Goal: Task Accomplishment & Management: Complete application form

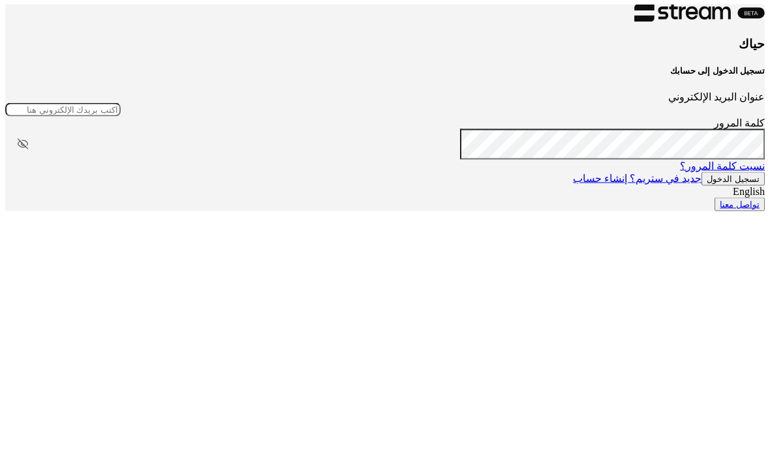
scroll to position [11, 0]
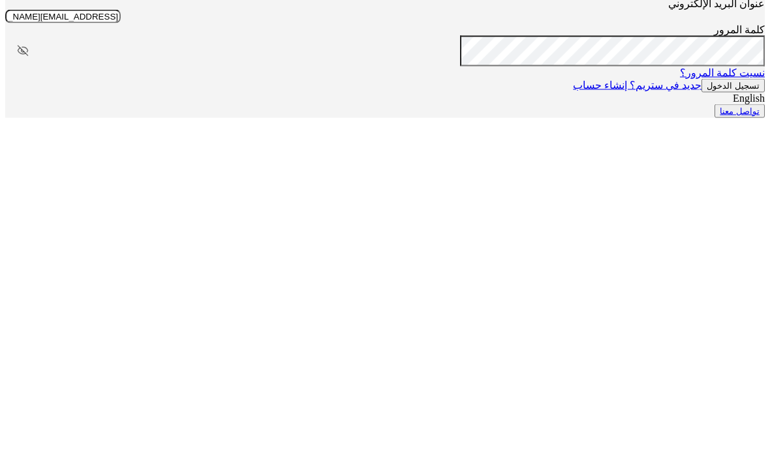
type input "[EMAIL_ADDRESS][DOMAIN_NAME]"
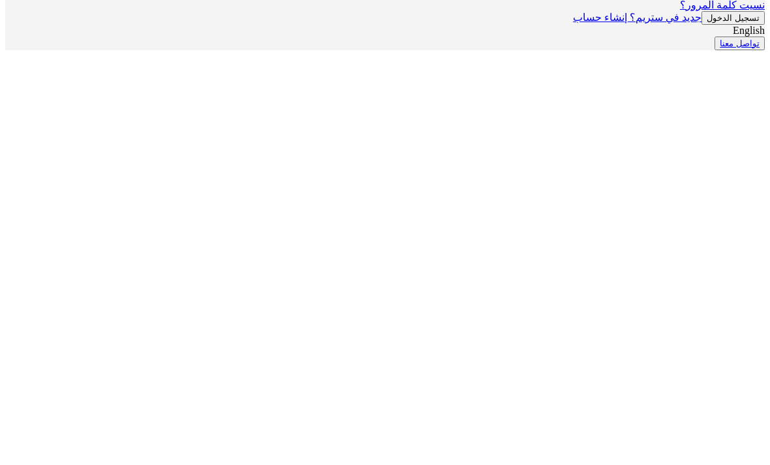
click at [701, 173] on button "تسجيل الدخول" at bounding box center [732, 180] width 63 height 14
click at [701, 185] on button "تسجيل الدخول" at bounding box center [732, 192] width 63 height 14
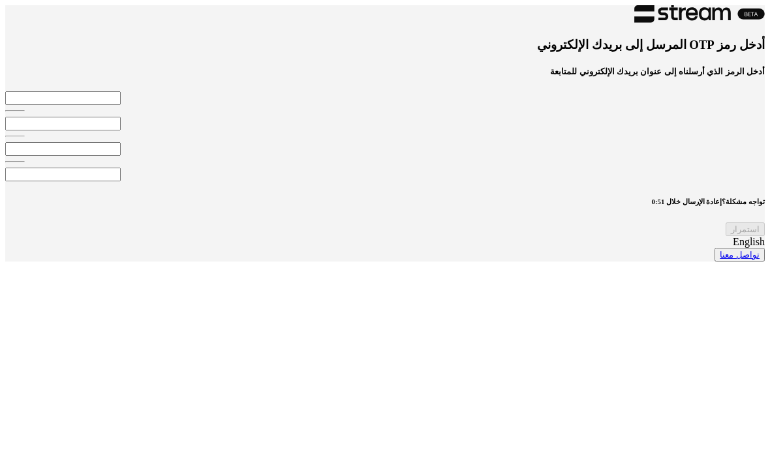
click at [121, 105] on input "tel" at bounding box center [62, 98] width 115 height 14
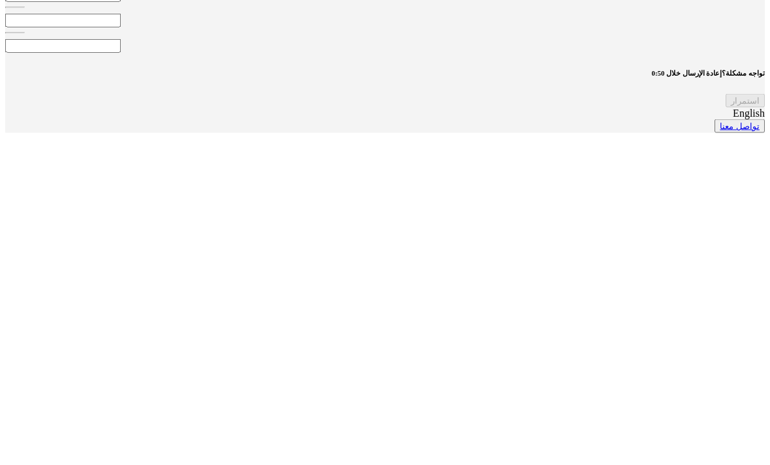
type input "9"
type input "2"
type input "3"
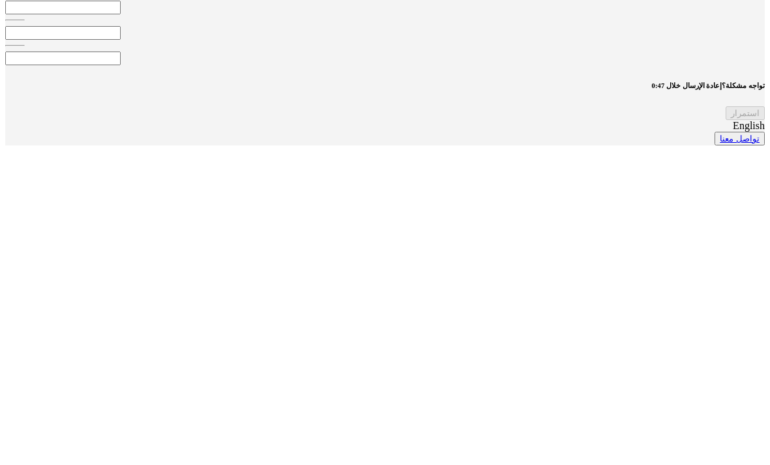
click at [499, 210] on div "تواجه مشكلة؟ إعادة الإرسال خلال 0:47" at bounding box center [384, 214] width 759 height 8
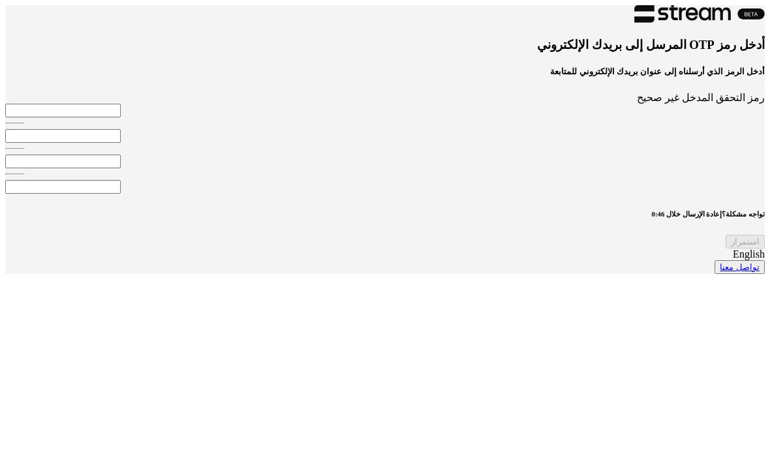
click at [121, 117] on input "tel" at bounding box center [62, 111] width 115 height 14
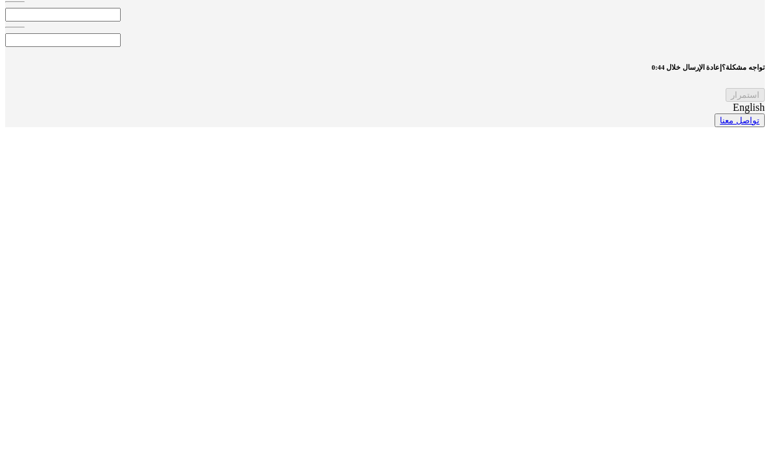
type input "9"
type input "3"
type input "2"
click at [725, 235] on button "استمرار" at bounding box center [744, 242] width 39 height 14
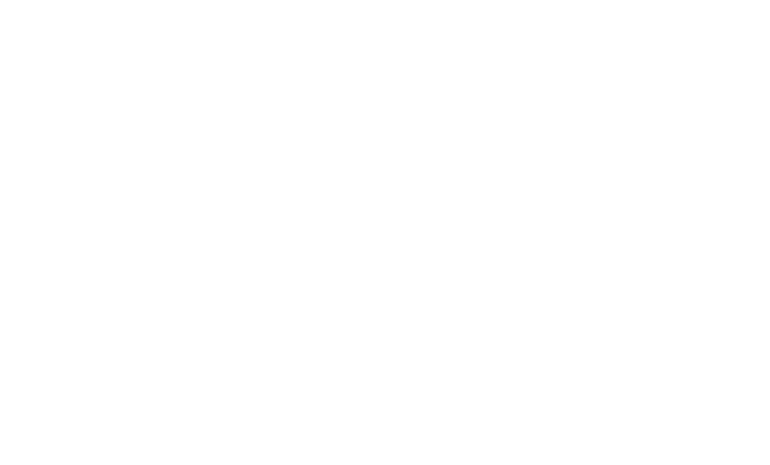
click at [645, 5] on div at bounding box center [384, 5] width 759 height 0
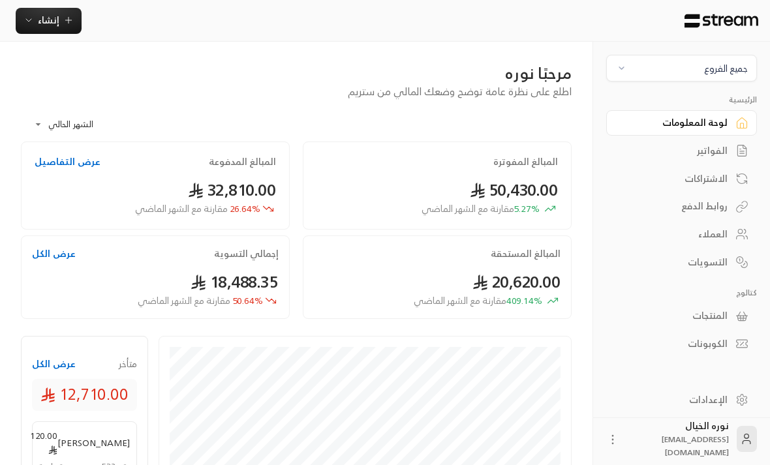
click at [628, 81] on button "جميع الفروع" at bounding box center [681, 68] width 151 height 27
click at [727, 131] on li "النرجس - An Narjis" at bounding box center [682, 128] width 134 height 25
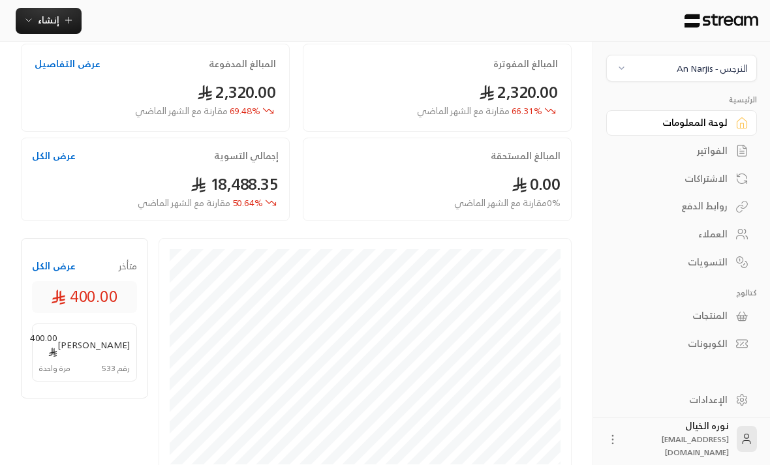
scroll to position [99, 0]
click at [714, 151] on div "الفواتير" at bounding box center [674, 150] width 105 height 13
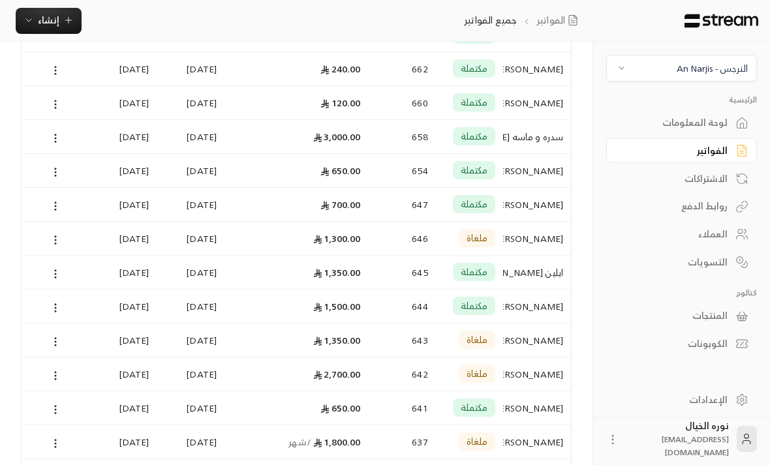
scroll to position [438, 0]
click at [535, 378] on div "[PERSON_NAME][GEOGRAPHIC_DATA]" at bounding box center [537, 373] width 52 height 33
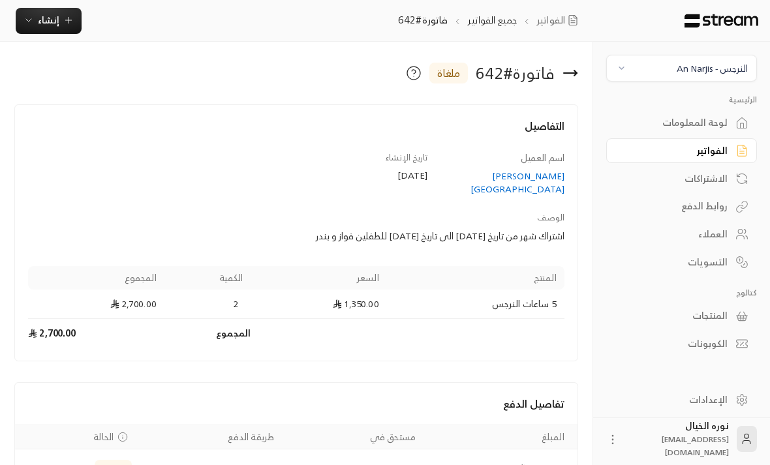
click at [547, 181] on div "[PERSON_NAME][GEOGRAPHIC_DATA]" at bounding box center [502, 183] width 125 height 26
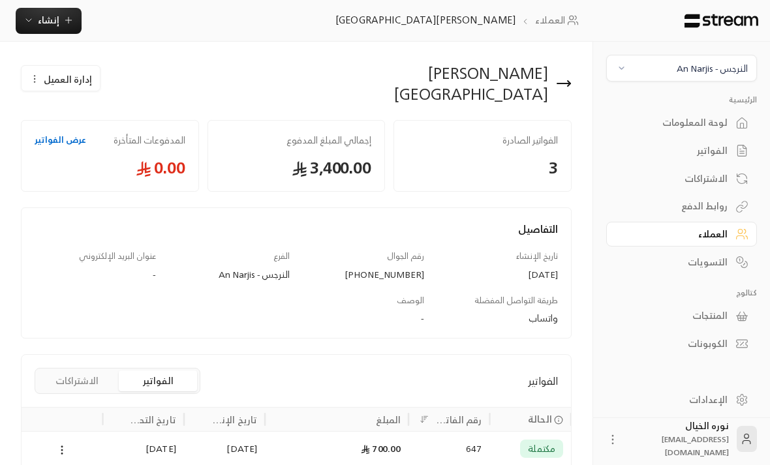
click at [65, 20] on icon "button" at bounding box center [68, 20] width 6 height 0
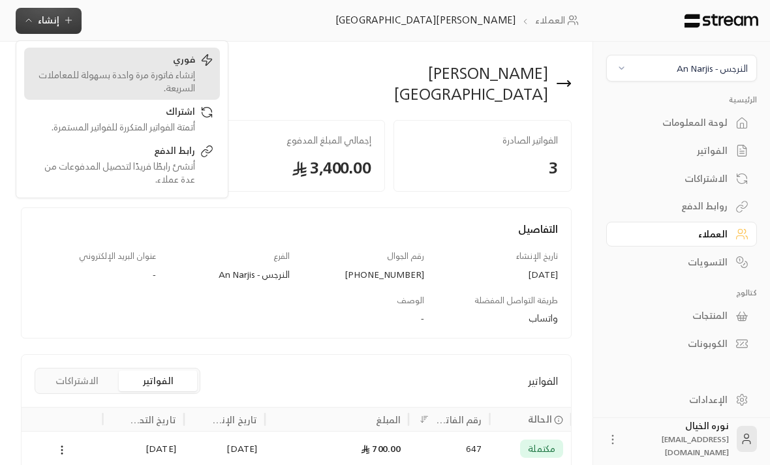
click at [184, 72] on div "إنشاء فاتورة مرة واحدة بسهولة للمعاملات السريعة." at bounding box center [113, 81] width 164 height 26
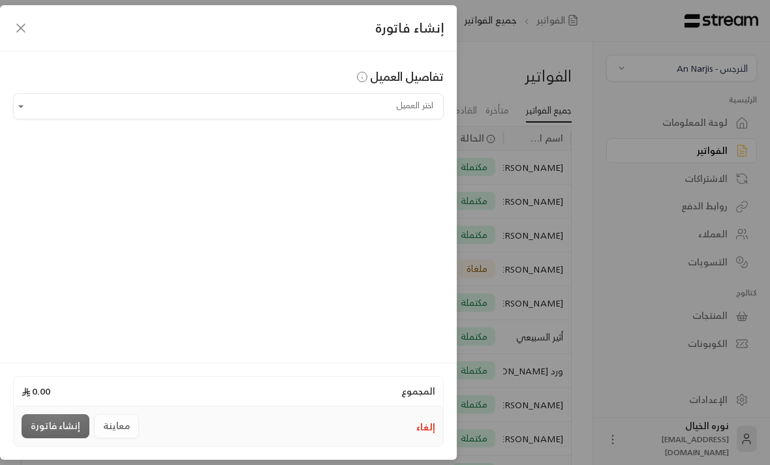
scroll to position [0, -1]
click at [412, 108] on input "اختر العميل" at bounding box center [228, 106] width 431 height 23
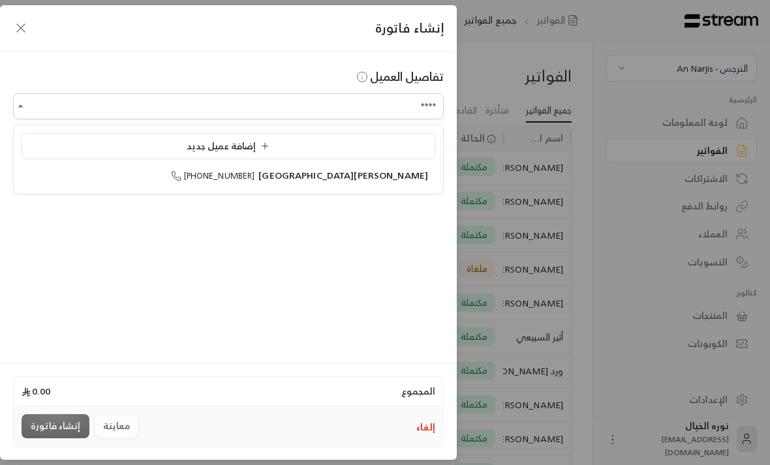
click at [410, 179] on span "[PERSON_NAME][GEOGRAPHIC_DATA]" at bounding box center [343, 175] width 170 height 16
type input "**********"
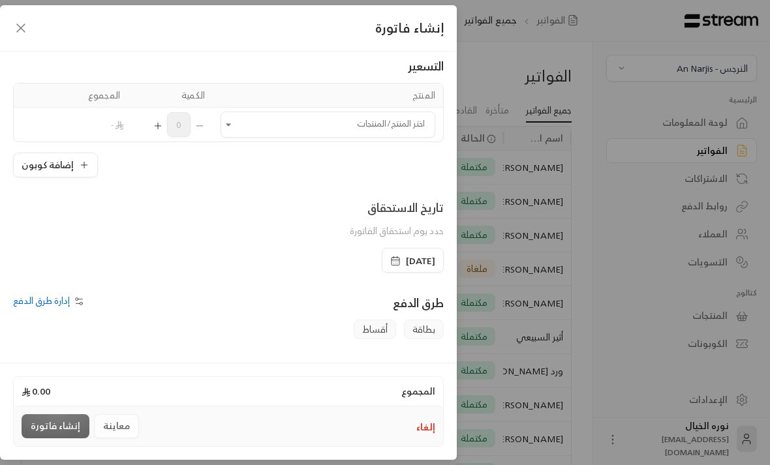
scroll to position [83, 0]
click at [227, 127] on icon "Open" at bounding box center [228, 125] width 13 height 13
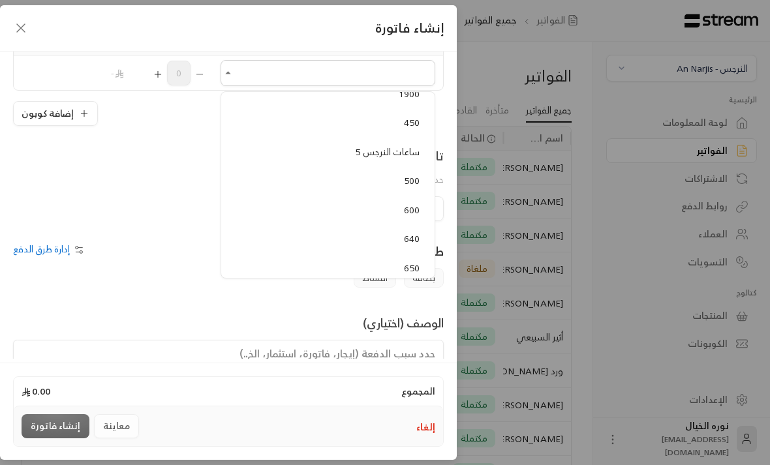
scroll to position [217, 0]
click at [391, 146] on span "5 ساعات النرجس" at bounding box center [387, 148] width 65 height 16
type input "**********"
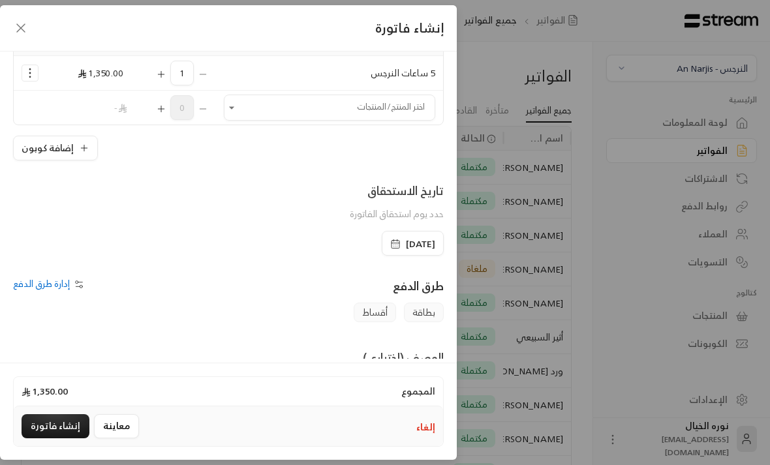
click at [161, 78] on icon "Selected Products" at bounding box center [161, 74] width 10 height 10
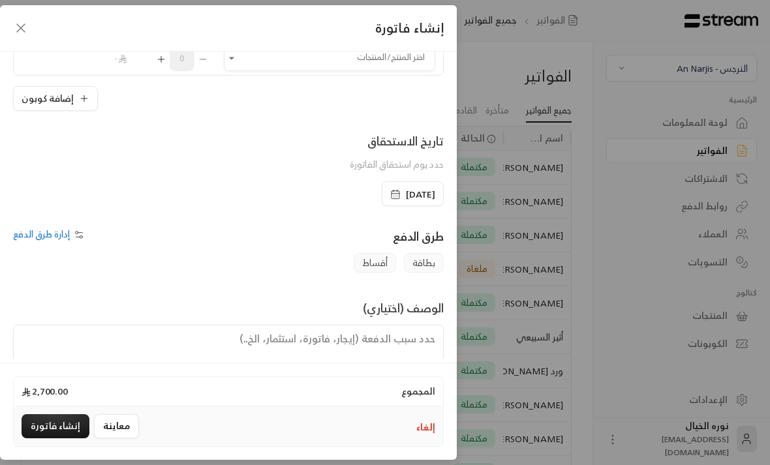
scroll to position [183, 0]
click at [390, 196] on icon "button" at bounding box center [395, 195] width 10 height 10
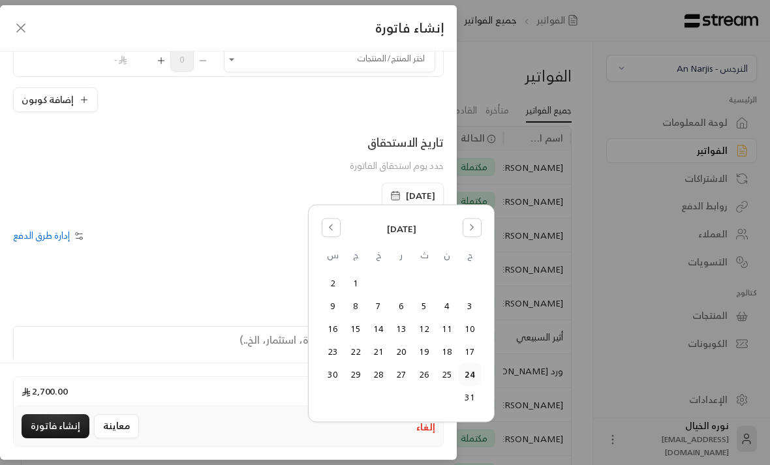
click at [330, 231] on icon "Go to the Previous Month" at bounding box center [330, 227] width 9 height 9
click at [477, 368] on button "27" at bounding box center [470, 375] width 22 height 22
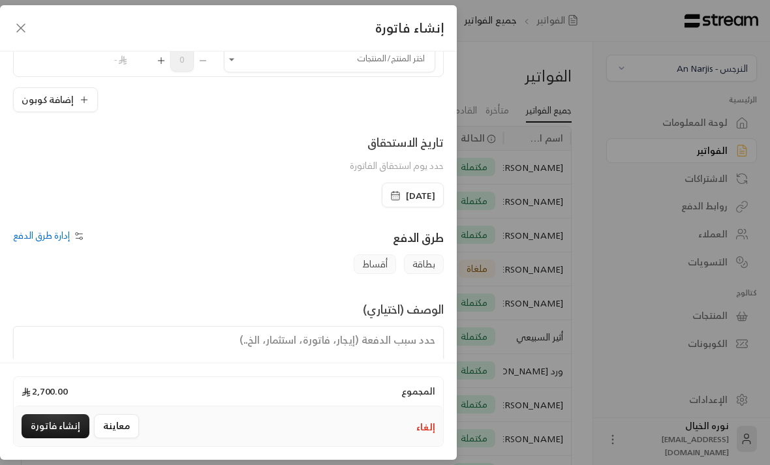
click at [399, 359] on div "**********" at bounding box center [228, 205] width 457 height 307
click at [414, 356] on textarea at bounding box center [228, 355] width 431 height 59
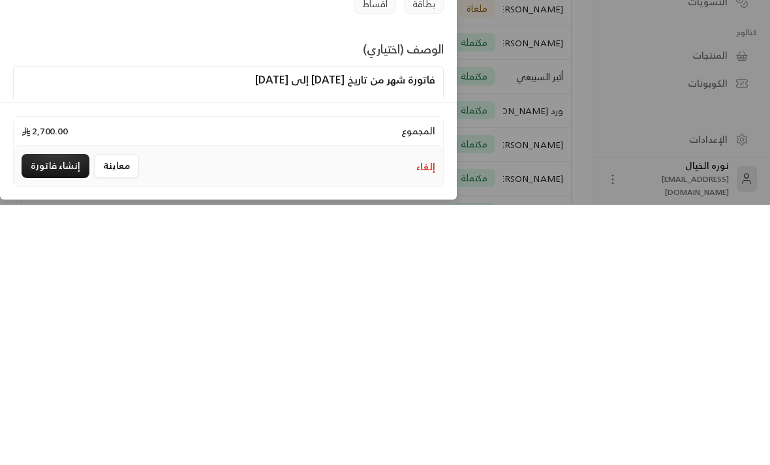
type textarea "فاتورة شهر من تاريخ [DATE] إلى [DATE]"
click at [351, 363] on div "المجموع 2,700.00 إلغاء معاينة إنشاء فاتورة" at bounding box center [228, 411] width 457 height 97
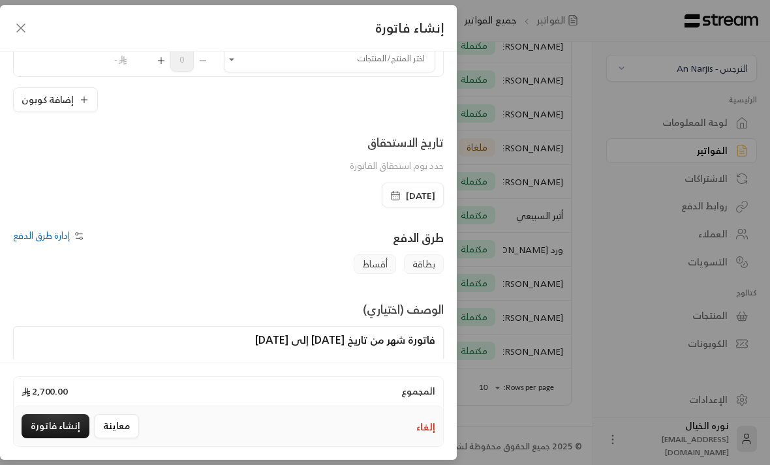
click at [62, 438] on button "إنشاء فاتورة" at bounding box center [56, 426] width 68 height 24
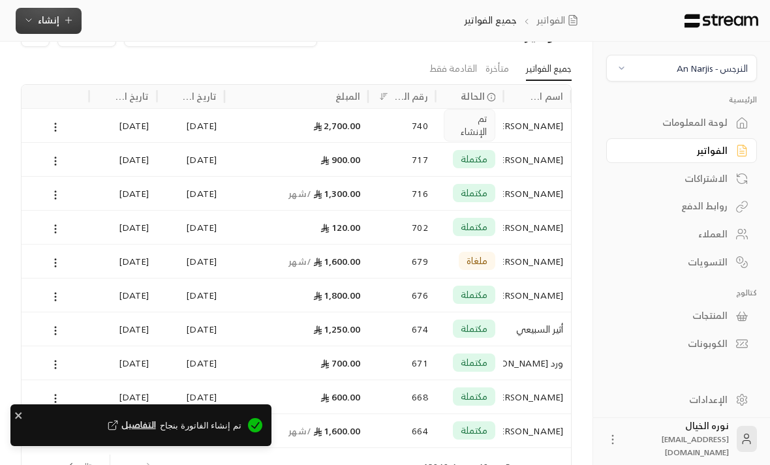
scroll to position [0, -1]
click at [61, 24] on span "إنشاء" at bounding box center [48, 20] width 50 height 16
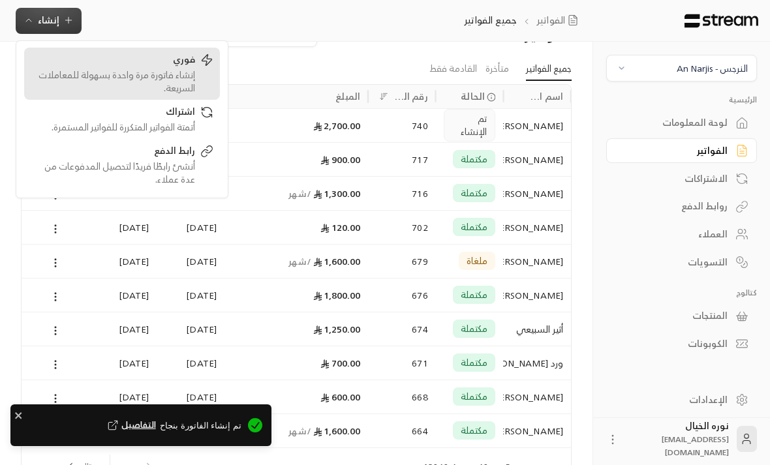
click at [191, 70] on div "إنشاء فاتورة مرة واحدة بسهولة للمعاملات السريعة." at bounding box center [113, 81] width 164 height 26
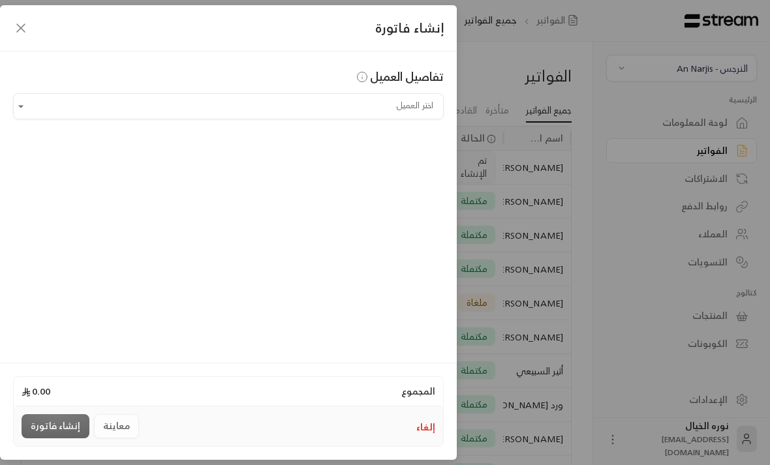
click at [378, 110] on input "اختر العميل" at bounding box center [228, 106] width 431 height 23
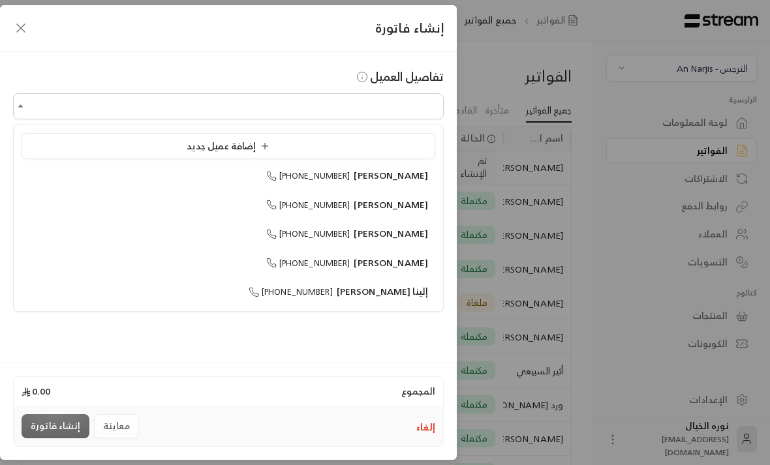
scroll to position [1, 0]
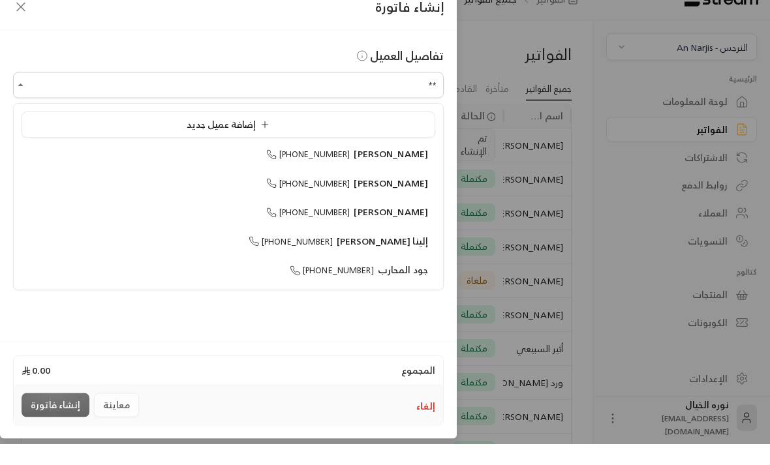
type input "*"
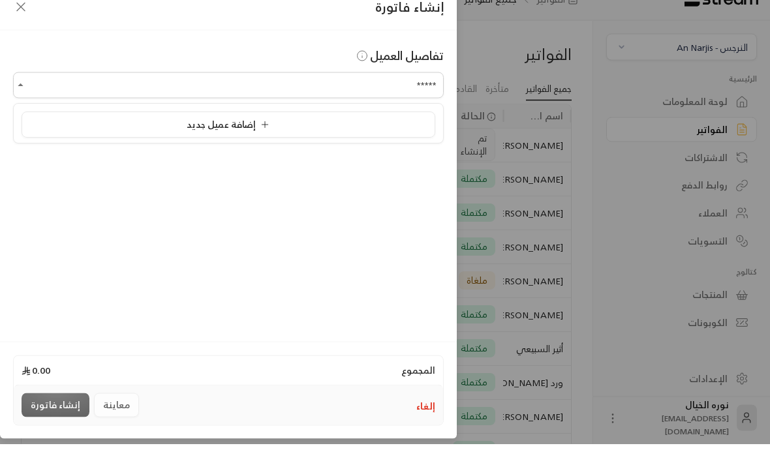
type input "******"
click at [353, 133] on li "إضافة عميل جديد" at bounding box center [229, 146] width 414 height 26
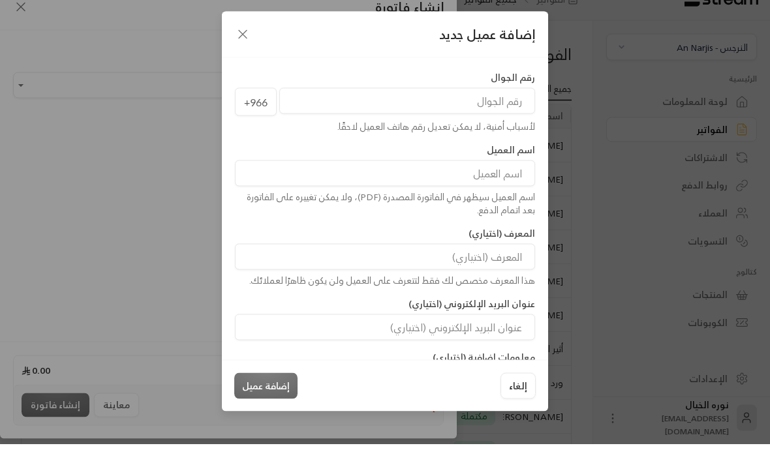
scroll to position [22, 0]
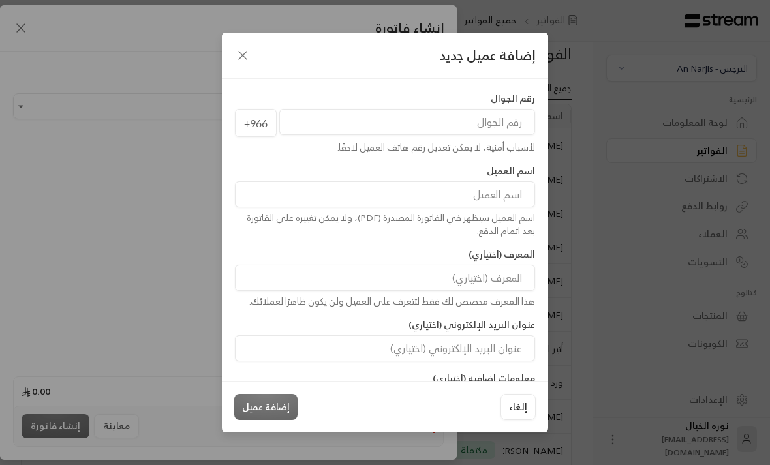
click at [469, 125] on input "tel" at bounding box center [407, 122] width 256 height 26
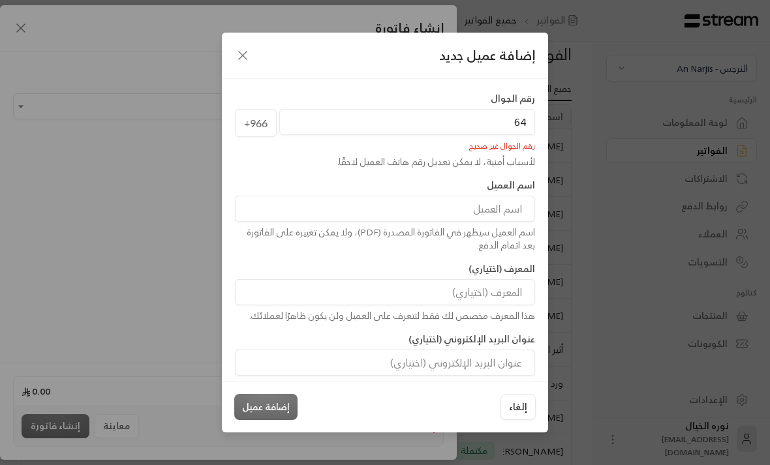
type input "6"
type input "500801879"
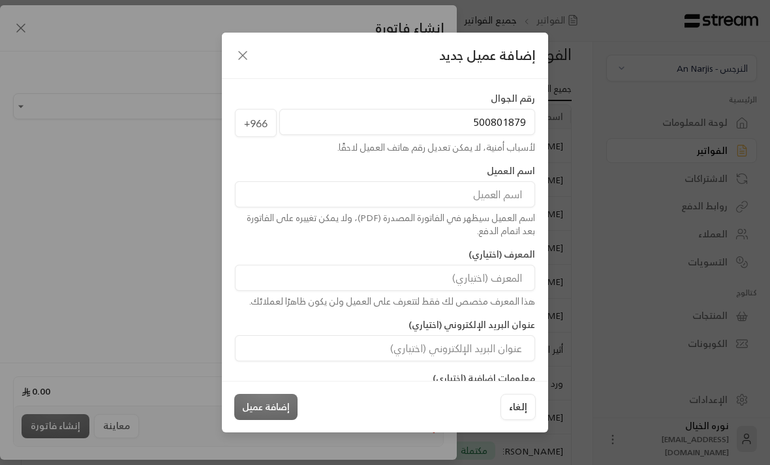
click at [498, 199] on input at bounding box center [385, 194] width 300 height 26
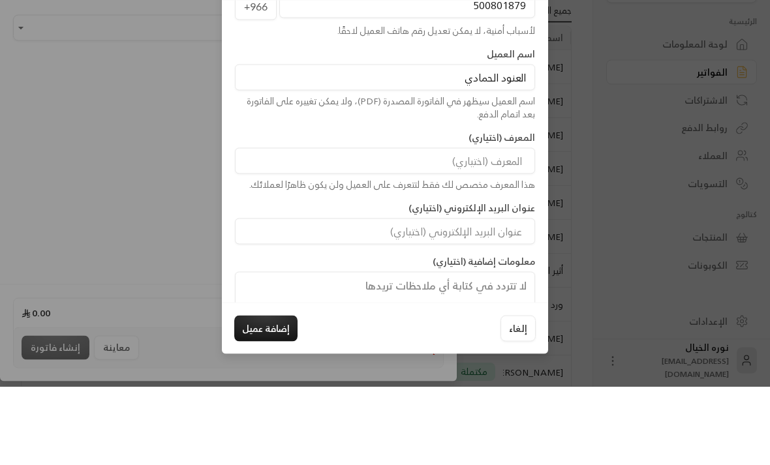
scroll to position [38, 0]
type input "العنود الحمادي"
click at [161, 182] on div "إضافة عميل جديد رقم الجوال [PHONE_NUMBER] لأسباب أمنية، لا يمكن تعديل رقم هاتف …" at bounding box center [385, 232] width 770 height 465
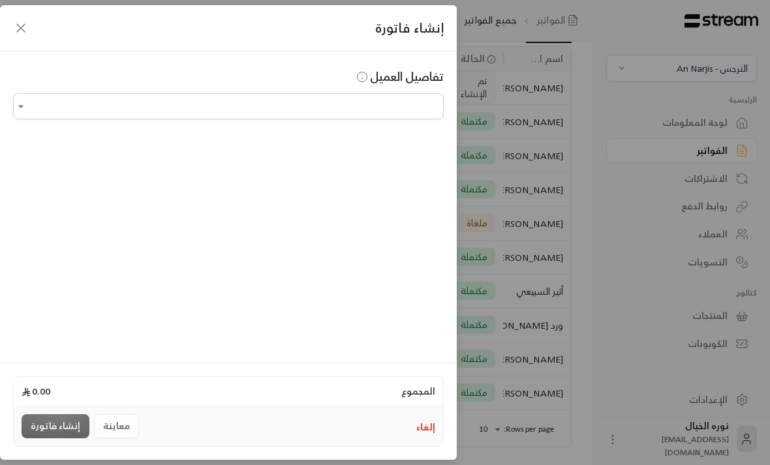
click at [367, 117] on input "اختر العميل" at bounding box center [228, 106] width 431 height 23
type input "*****"
click at [365, 152] on div "إضافة عميل جديد" at bounding box center [228, 147] width 399 height 14
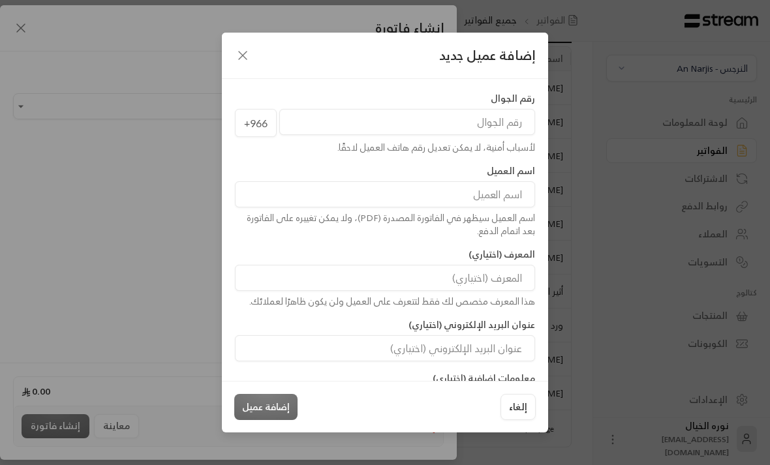
click at [489, 125] on input "tel" at bounding box center [407, 122] width 256 height 26
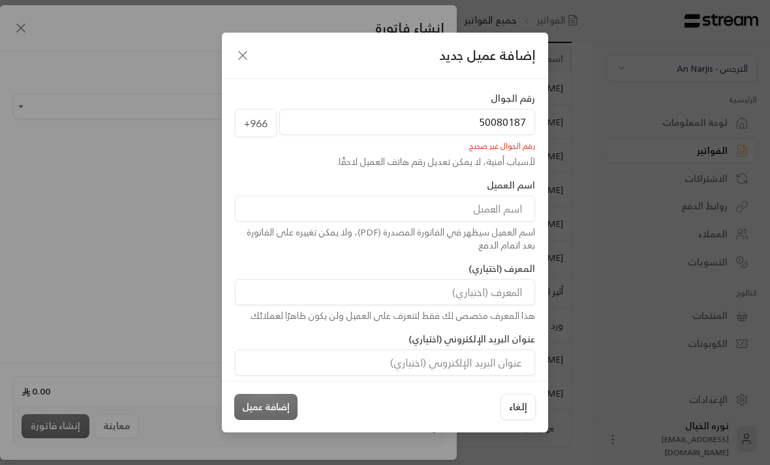
type input "500801879"
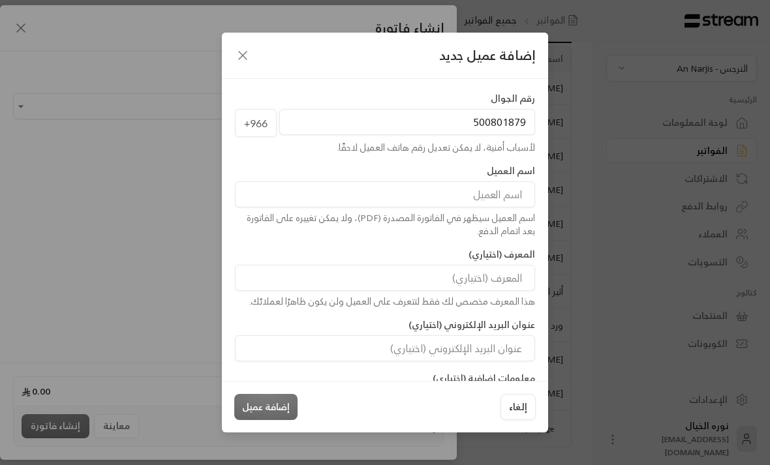
click at [496, 198] on input at bounding box center [385, 194] width 300 height 26
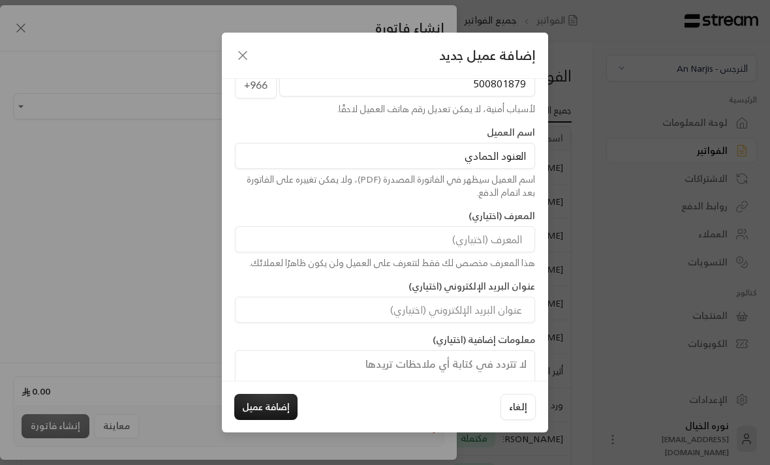
scroll to position [0, -1]
type input "العنود الحمادي"
click at [279, 420] on button "إضافة عميل" at bounding box center [265, 407] width 63 height 26
type input "**********"
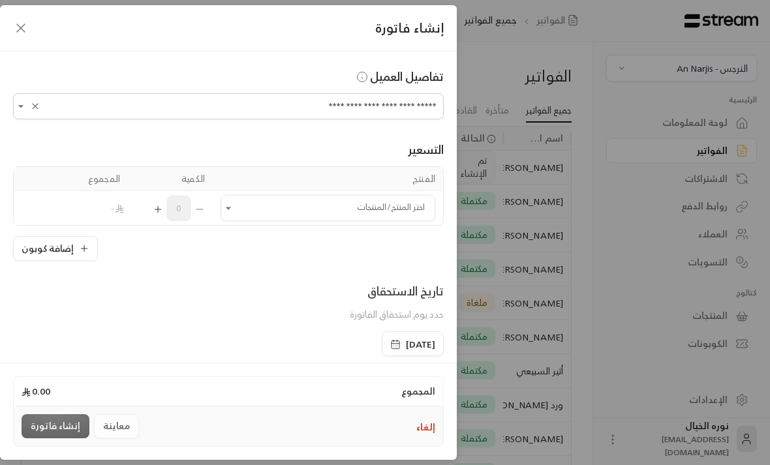
scroll to position [0, 0]
click at [226, 205] on icon "Open" at bounding box center [228, 208] width 13 height 13
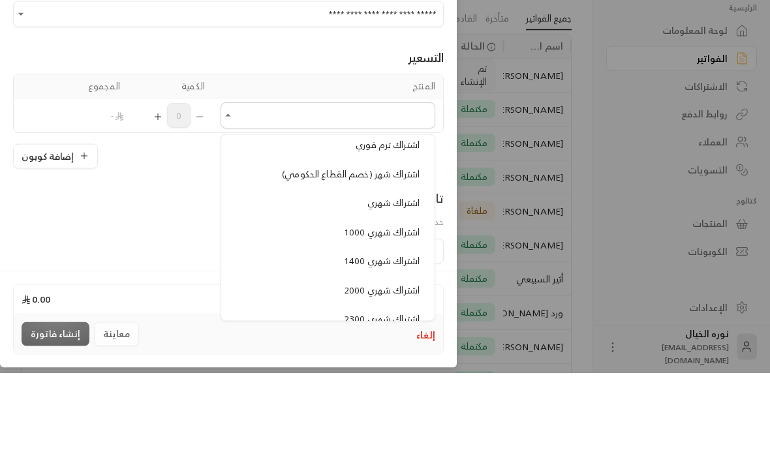
scroll to position [991, 0]
click at [399, 284] on span "اشتراك شهري" at bounding box center [393, 292] width 52 height 16
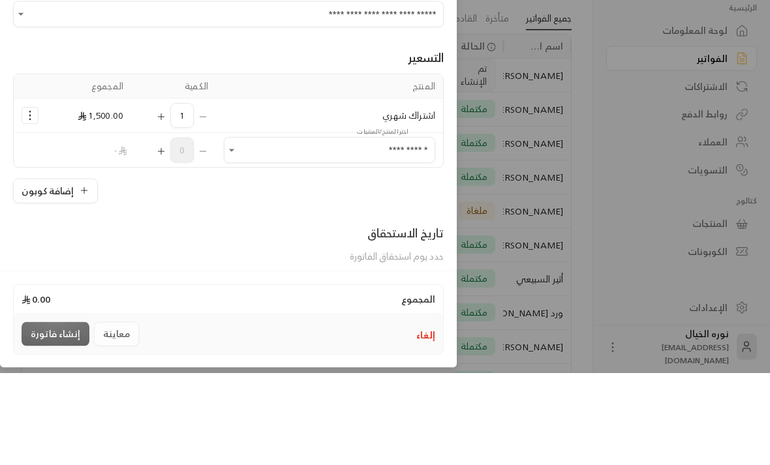
type input "**********"
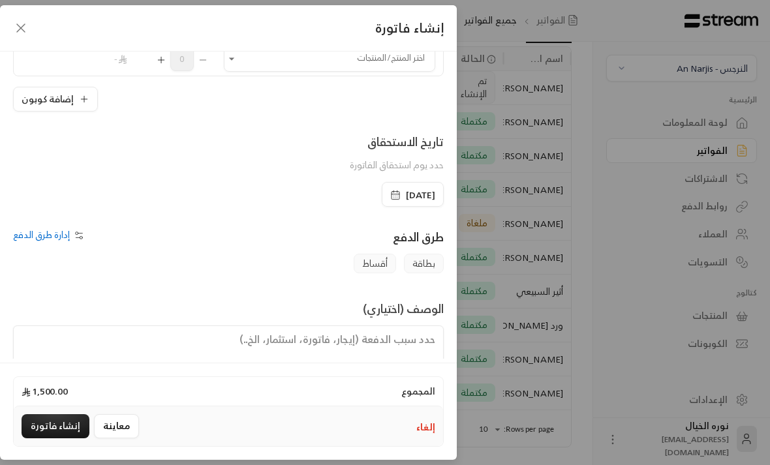
scroll to position [183, 0]
click at [386, 366] on textarea at bounding box center [228, 355] width 431 height 59
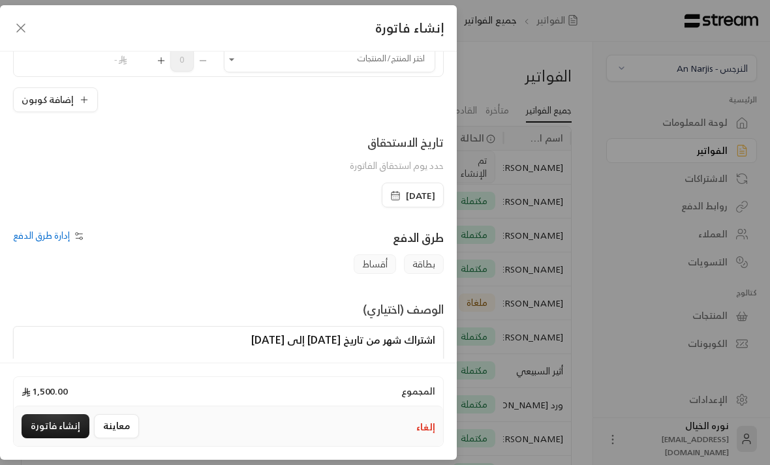
scroll to position [0, -1]
type textarea "اشتراك شهر من تاريخ [DATE] إلى [DATE]"
click at [60, 438] on button "إنشاء فاتورة" at bounding box center [56, 426] width 68 height 24
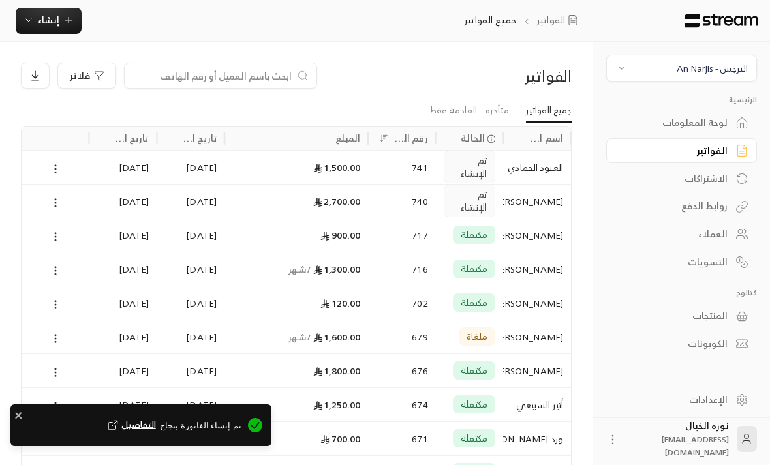
click at [57, 169] on icon at bounding box center [56, 169] width 12 height 12
click at [65, 211] on li "عرض" at bounding box center [69, 201] width 32 height 23
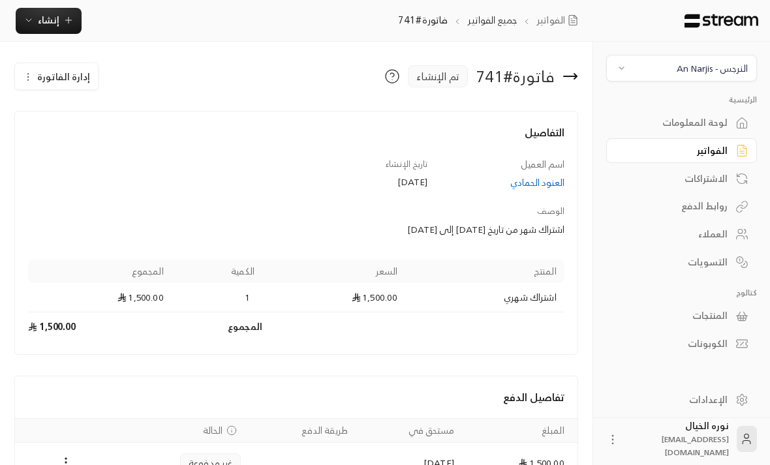
click at [65, 462] on circle "Payments" at bounding box center [65, 462] width 1 height 1
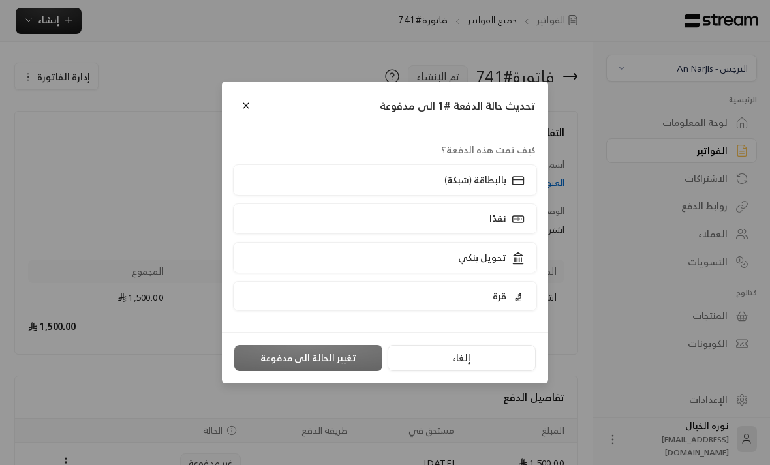
click at [500, 264] on div "تحويل بنكي" at bounding box center [490, 258] width 72 height 14
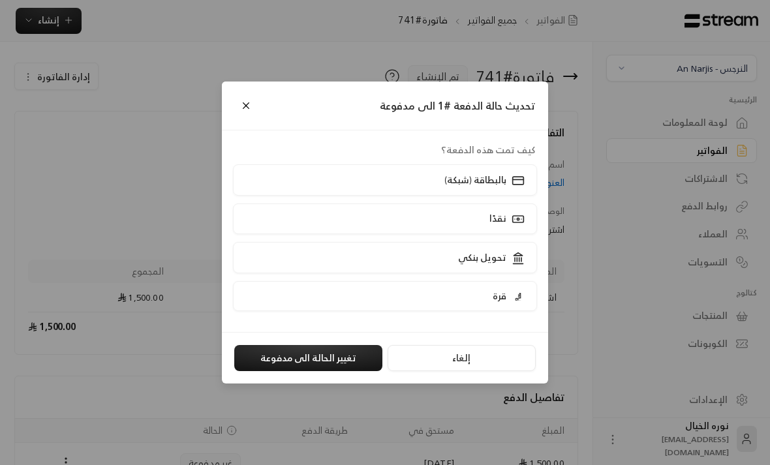
click at [345, 371] on button "تغيير الحالة الى مدفوعة" at bounding box center [308, 358] width 148 height 26
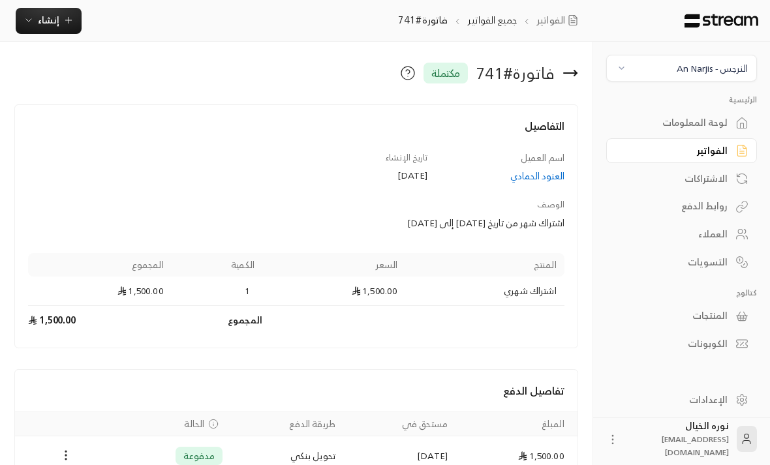
click at [69, 31] on button "إنشاء" at bounding box center [49, 21] width 66 height 26
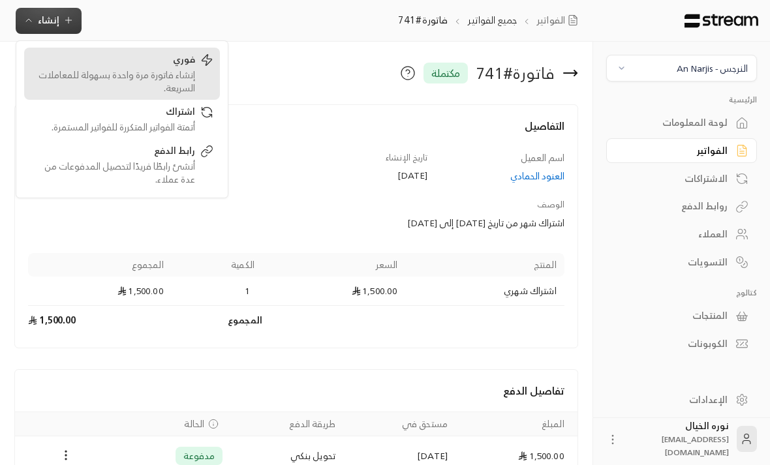
click at [191, 73] on div "إنشاء فاتورة مرة واحدة بسهولة للمعاملات السريعة." at bounding box center [113, 81] width 164 height 26
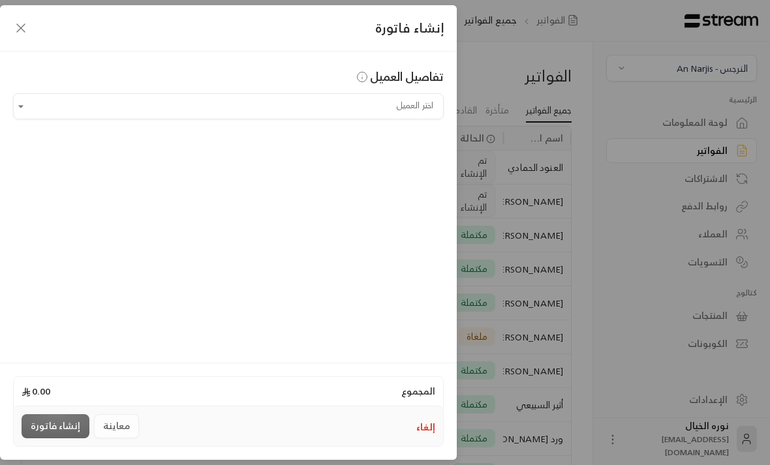
scroll to position [0, -1]
click at [402, 104] on input "اختر العميل" at bounding box center [228, 106] width 431 height 23
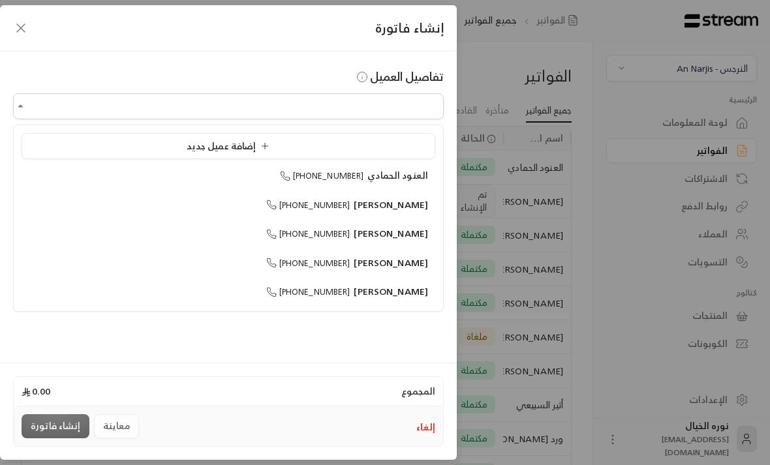
click at [267, 151] on icon at bounding box center [265, 146] width 10 height 10
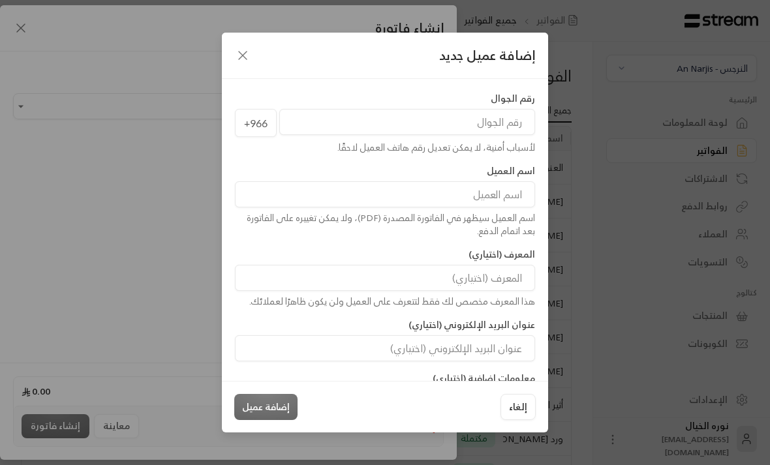
click at [491, 121] on input "tel" at bounding box center [407, 122] width 256 height 26
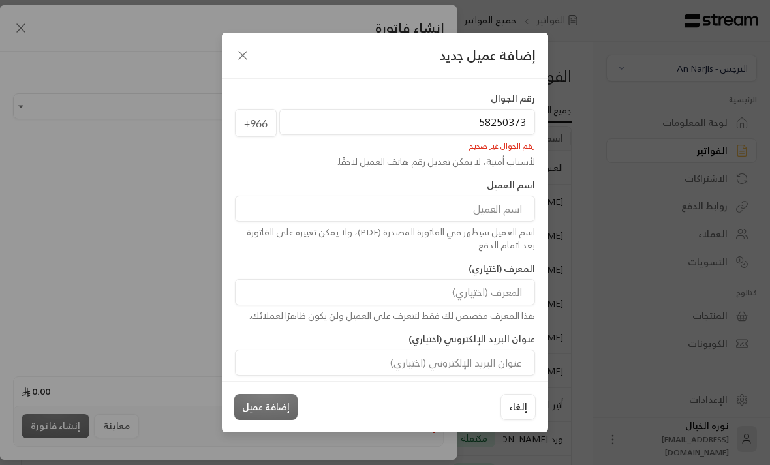
type input "582503731"
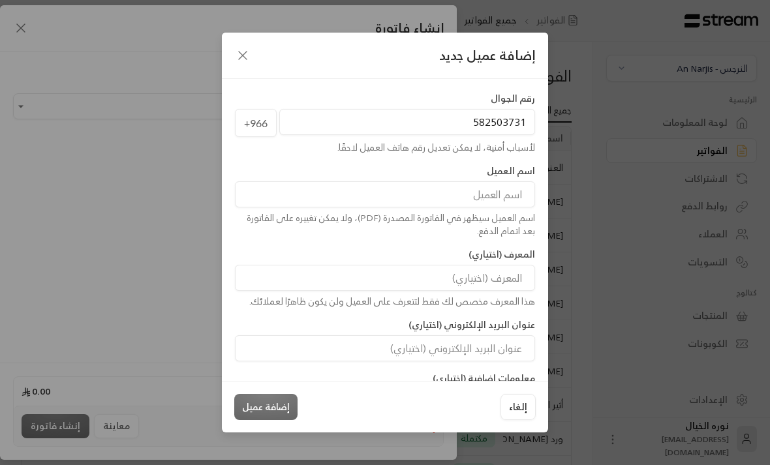
click at [489, 205] on input at bounding box center [385, 194] width 300 height 26
type input "[PERSON_NAME]"
click at [278, 420] on button "إضافة عميل" at bounding box center [265, 407] width 63 height 26
type input "**********"
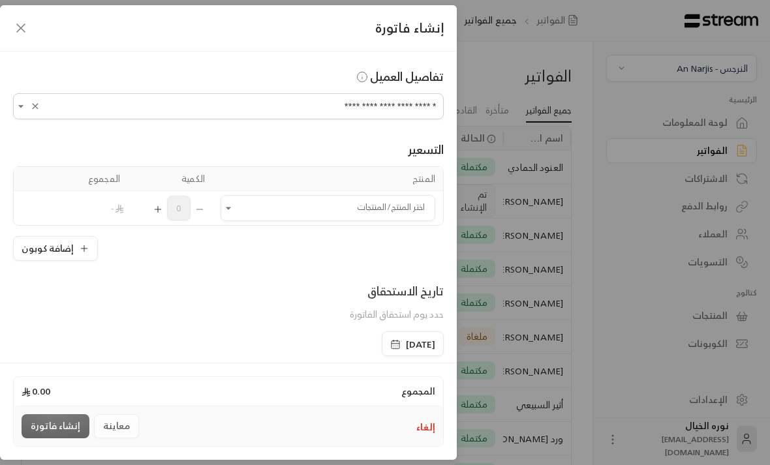
click at [231, 214] on icon "Open" at bounding box center [228, 208] width 13 height 13
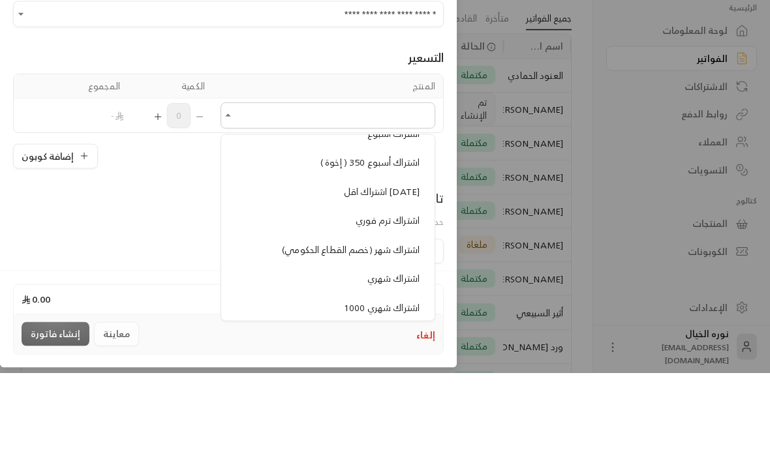
scroll to position [912, 0]
click at [401, 277] on span "اشتراك اقل [DATE]" at bounding box center [382, 285] width 76 height 16
type input "**********"
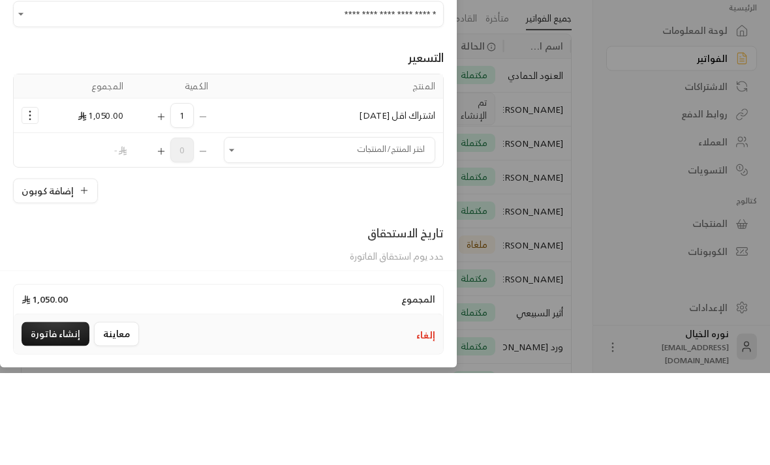
scroll to position [80, 0]
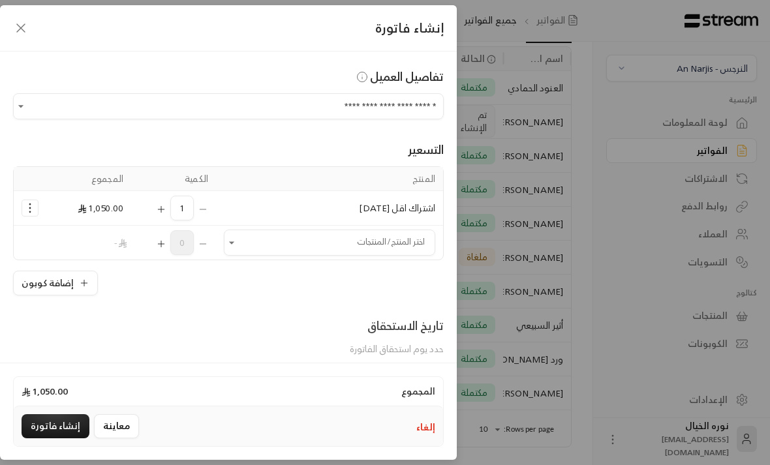
click at [27, 211] on icon "Selected Products" at bounding box center [29, 208] width 13 height 13
click at [102, 271] on link "إزالة المنتج" at bounding box center [71, 263] width 81 height 23
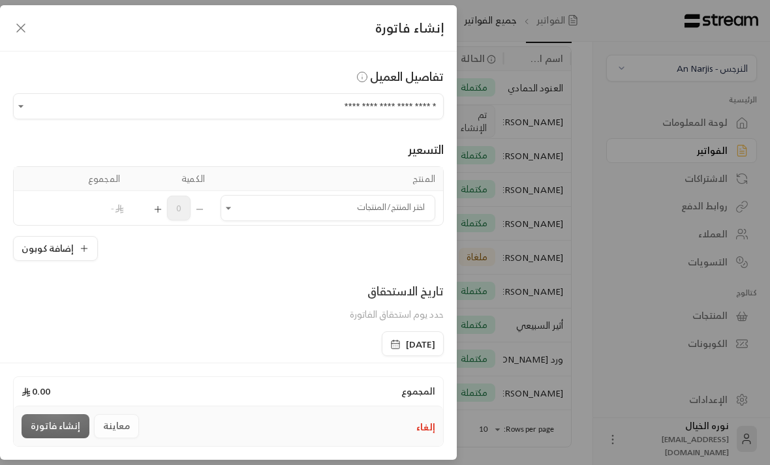
click at [221, 217] on input "اختر العميل" at bounding box center [327, 208] width 215 height 23
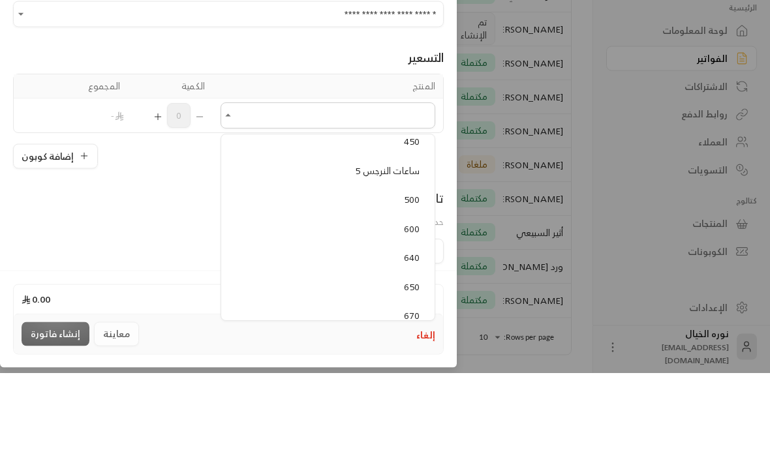
scroll to position [238, 0]
click at [401, 254] on span "5 ساعات النرجس" at bounding box center [387, 262] width 65 height 16
type input "**********"
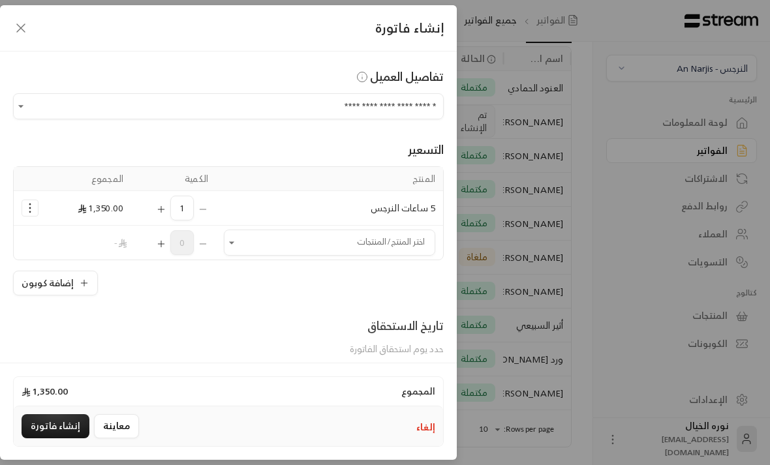
click at [82, 283] on icon "button" at bounding box center [84, 283] width 6 height 0
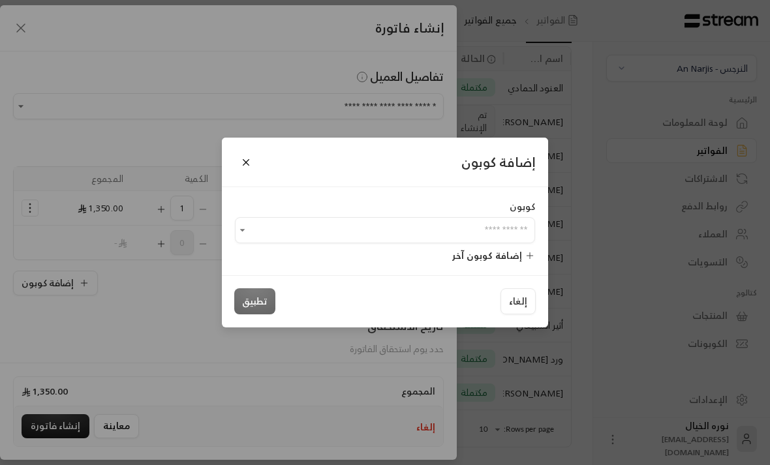
click at [439, 242] on input "اختر العميل" at bounding box center [385, 230] width 300 height 23
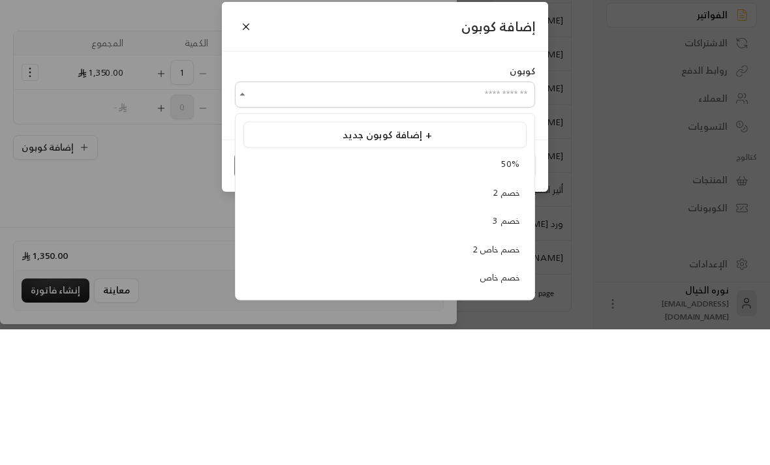
click at [508, 320] on span "خصم 2" at bounding box center [506, 327] width 27 height 15
type input "*****"
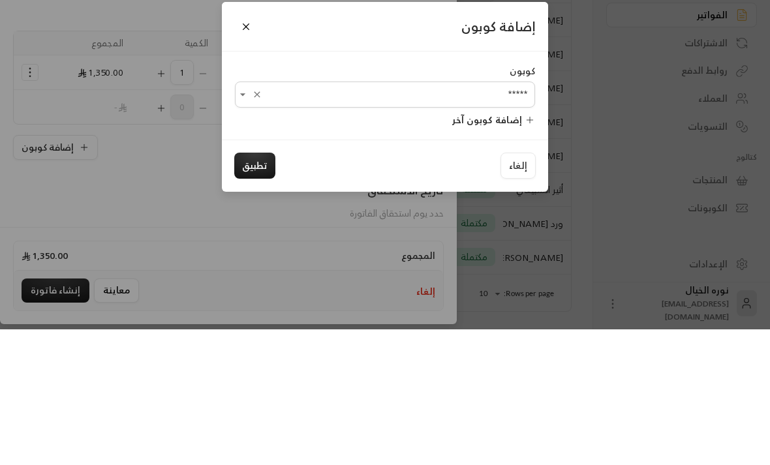
click at [252, 288] on button "تطبيق" at bounding box center [254, 301] width 41 height 26
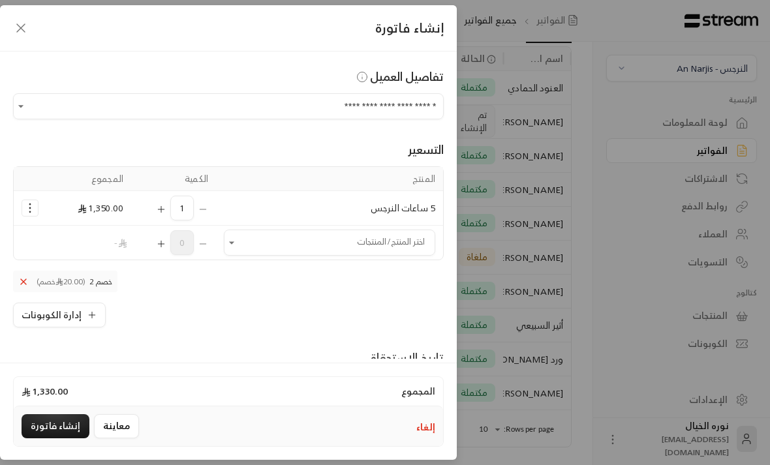
click at [20, 286] on icon at bounding box center [23, 282] width 10 height 10
click at [82, 291] on button "إضافة كوبون" at bounding box center [55, 283] width 85 height 25
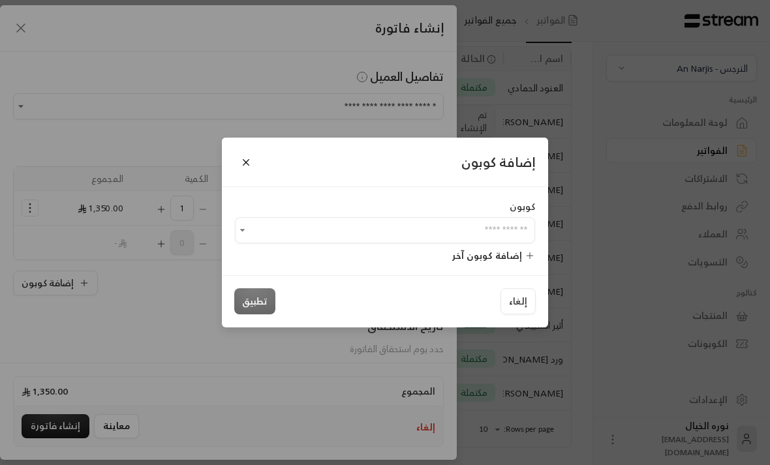
click at [250, 238] on button "Open" at bounding box center [243, 230] width 16 height 16
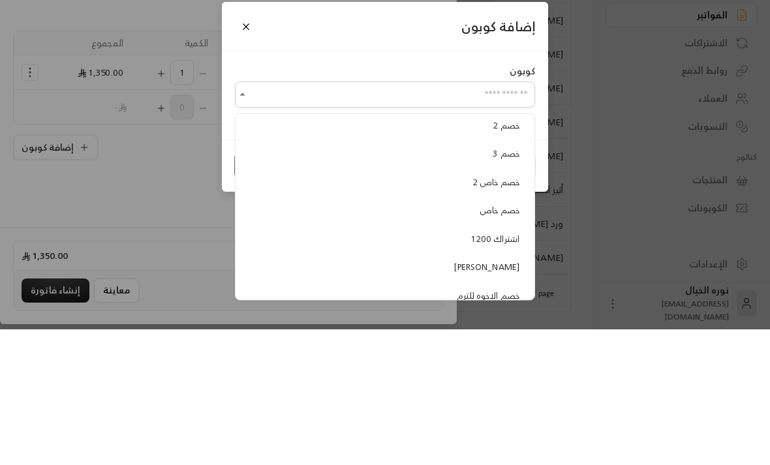
scroll to position [69, 0]
click at [504, 337] on span "خصم خاص" at bounding box center [499, 344] width 40 height 15
type input "*******"
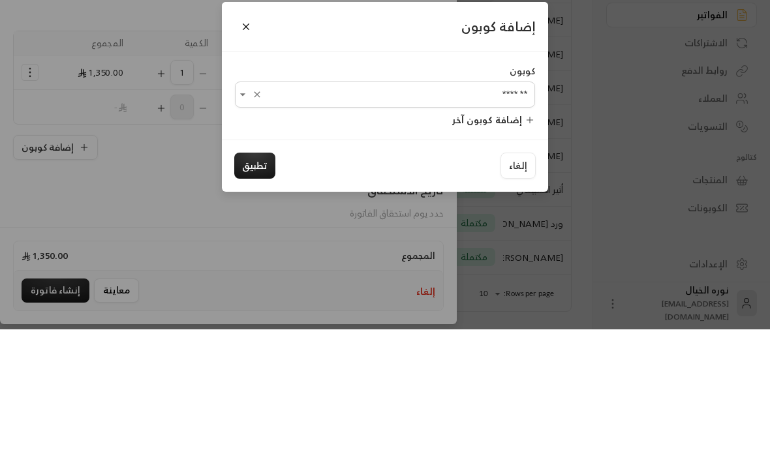
click at [258, 288] on button "تطبيق" at bounding box center [254, 301] width 41 height 26
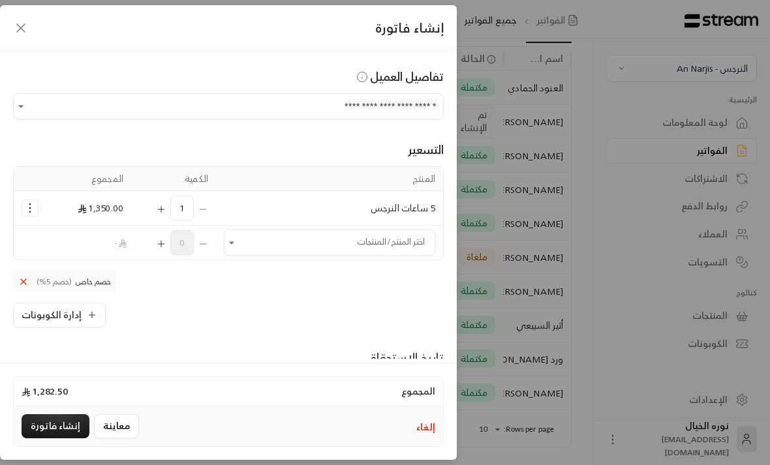
click at [28, 280] on icon at bounding box center [23, 282] width 10 height 10
click at [89, 290] on button "إضافة كوبون" at bounding box center [55, 283] width 85 height 25
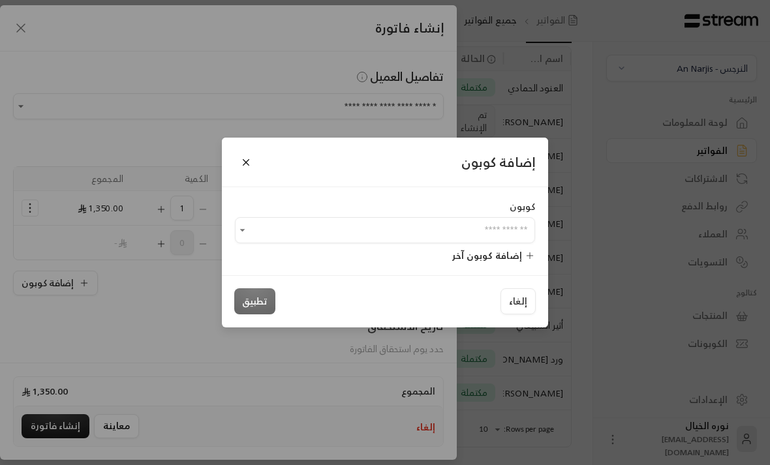
click at [253, 242] on input "اختر العميل" at bounding box center [385, 230] width 300 height 23
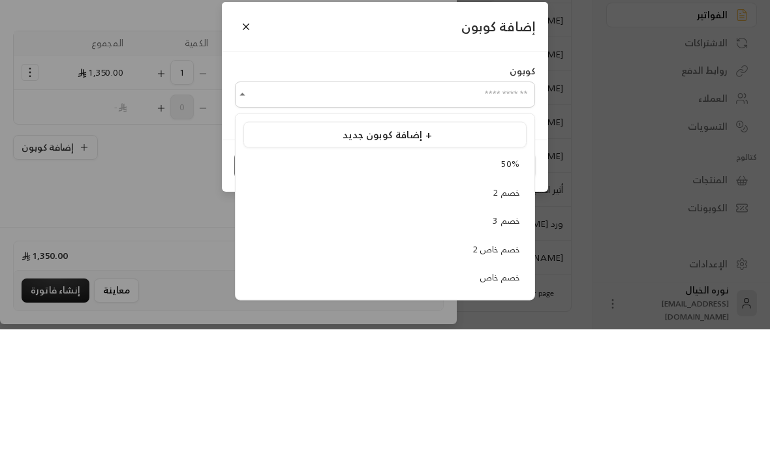
click at [515, 349] on span "خصم 3" at bounding box center [506, 356] width 27 height 15
type input "*****"
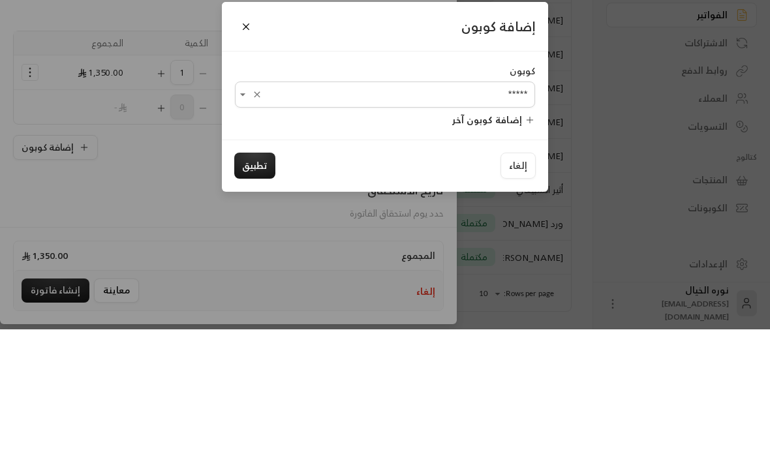
click at [262, 288] on button "تطبيق" at bounding box center [254, 301] width 41 height 26
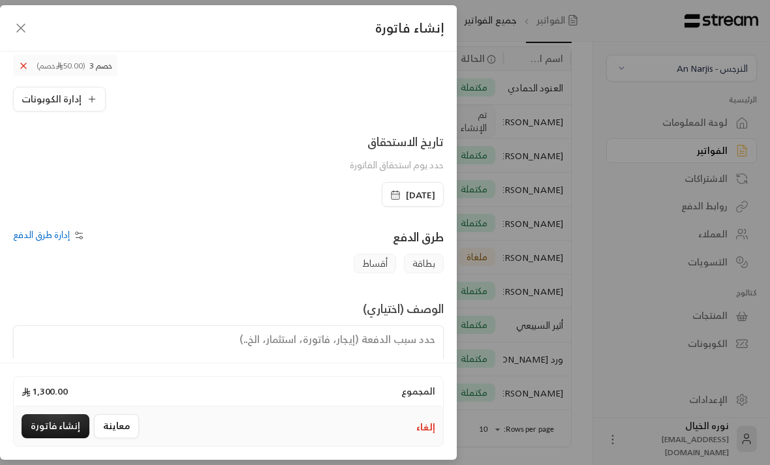
click at [385, 346] on textarea at bounding box center [228, 355] width 431 height 59
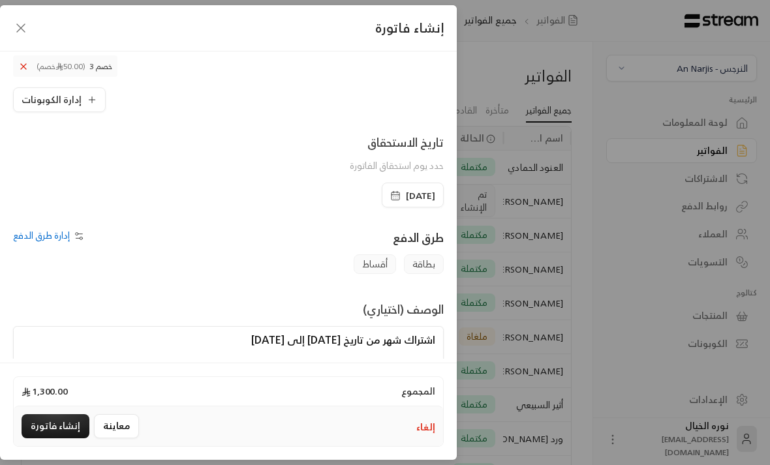
scroll to position [0, -1]
type textarea "اشتراك شهر من تاريخ [DATE] إلى [DATE]"
click at [58, 438] on button "إنشاء فاتورة" at bounding box center [56, 426] width 68 height 24
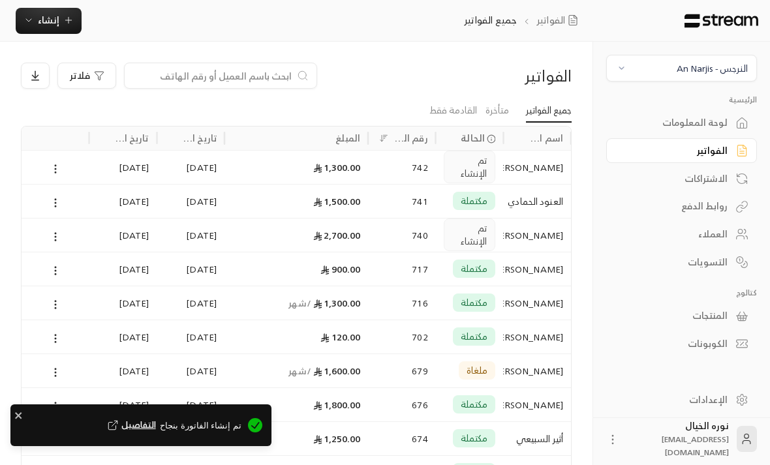
click at [213, 169] on div "[DATE]" at bounding box center [190, 167] width 52 height 33
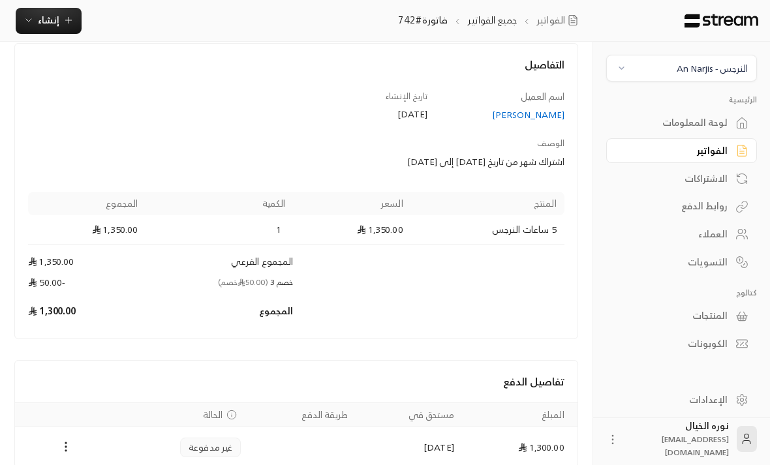
scroll to position [89, 0]
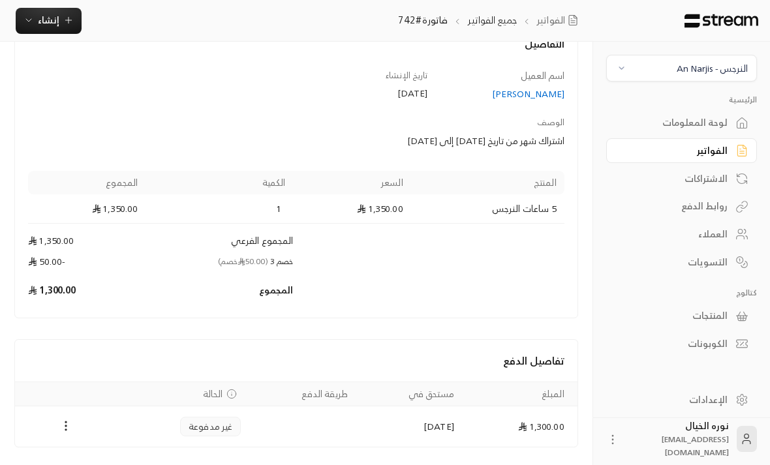
click at [65, 426] on icon "Payments" at bounding box center [65, 425] width 13 height 13
click at [144, 462] on li "تغيير الحالة الى مدفوعة" at bounding box center [112, 459] width 95 height 23
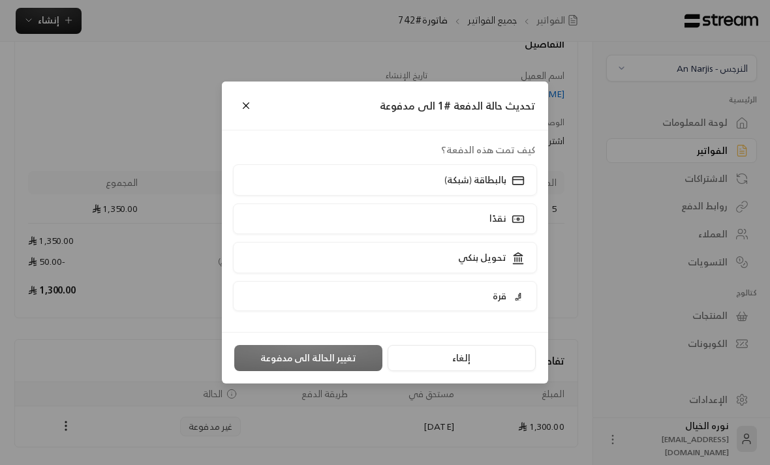
click at [503, 187] on p "بالبطاقة (شبكة)" at bounding box center [475, 180] width 62 height 13
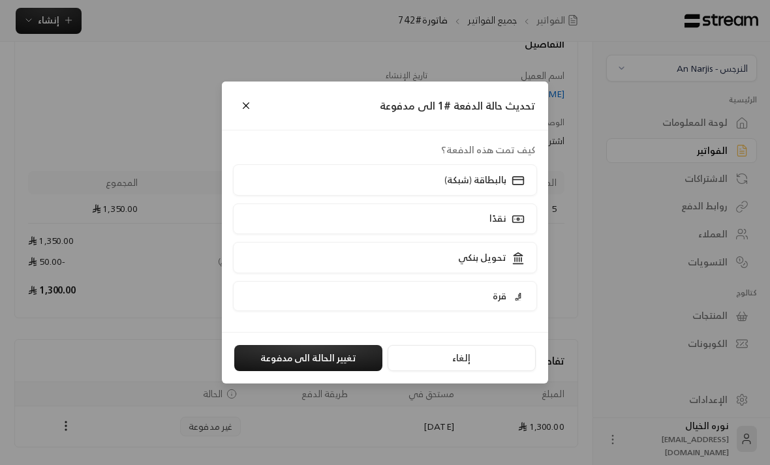
click at [341, 371] on button "تغيير الحالة الى مدفوعة" at bounding box center [308, 358] width 148 height 26
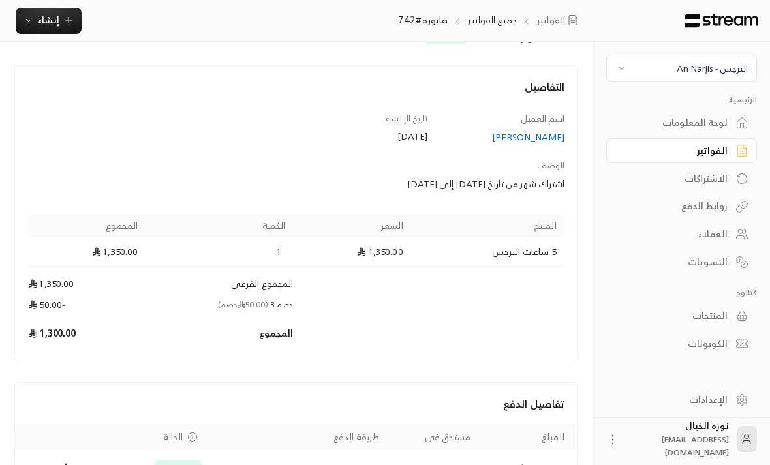
scroll to position [81, 0]
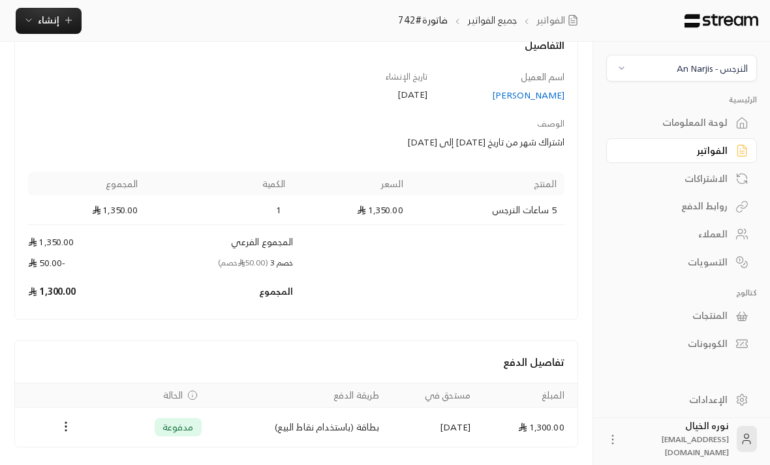
click at [531, 102] on div "[PERSON_NAME]" at bounding box center [502, 95] width 125 height 13
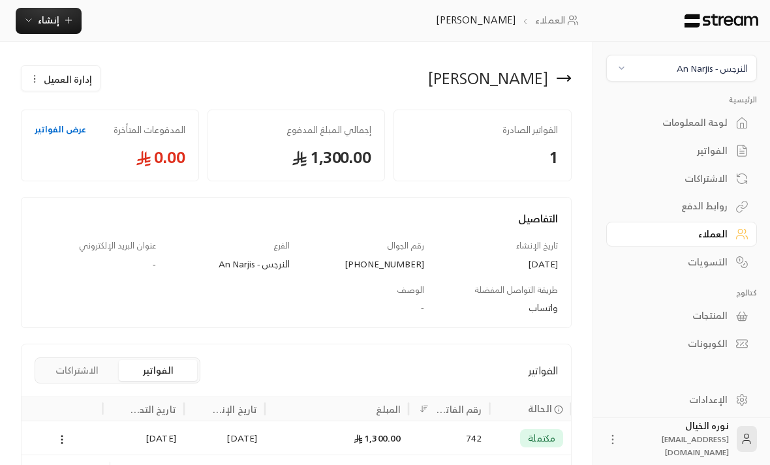
click at [80, 81] on span "إدارة العميل" at bounding box center [68, 79] width 48 height 14
click at [104, 120] on link "تعديل" at bounding box center [70, 117] width 81 height 23
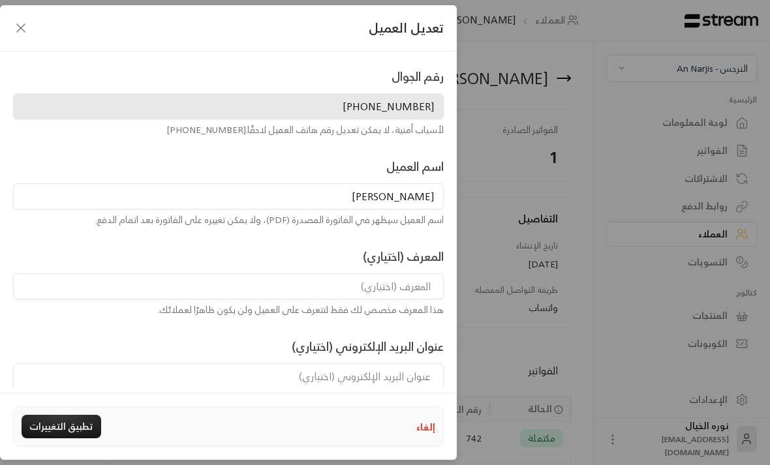
click at [367, 204] on input "[PERSON_NAME]" at bounding box center [228, 196] width 431 height 26
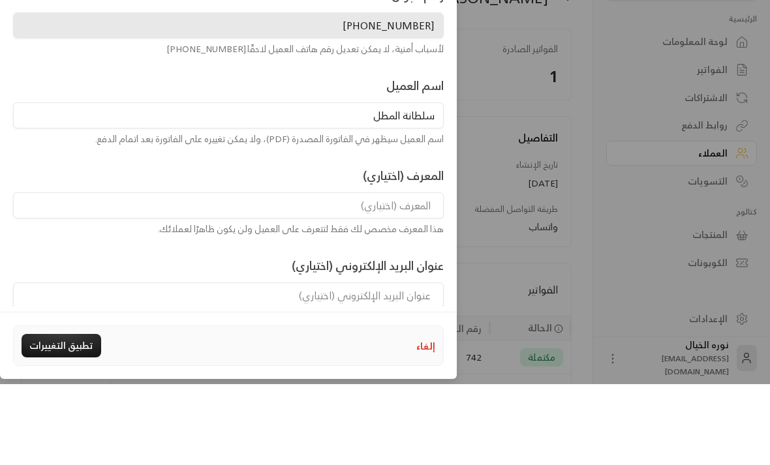
type input "[PERSON_NAME]"
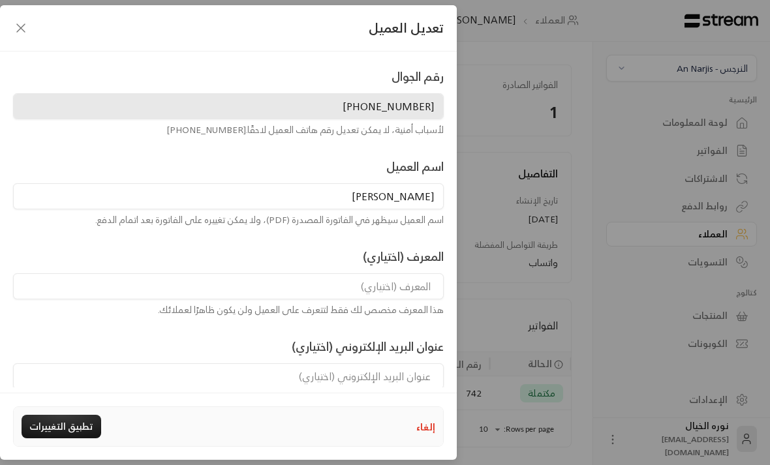
click at [74, 438] on button "تطبيق التغييرات" at bounding box center [62, 426] width 80 height 23
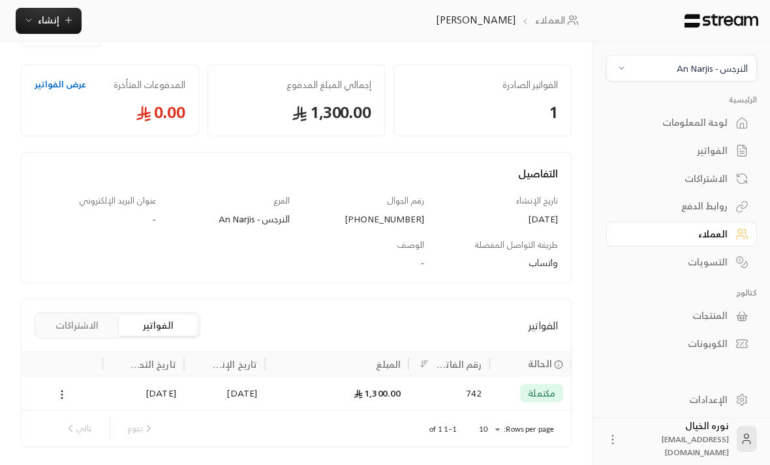
click at [58, 27] on span "إنشاء" at bounding box center [49, 20] width 22 height 16
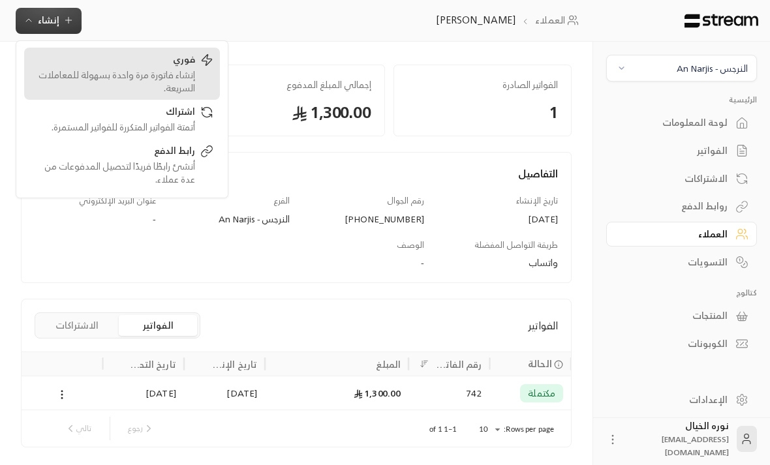
click at [192, 64] on div "فوري" at bounding box center [113, 61] width 164 height 16
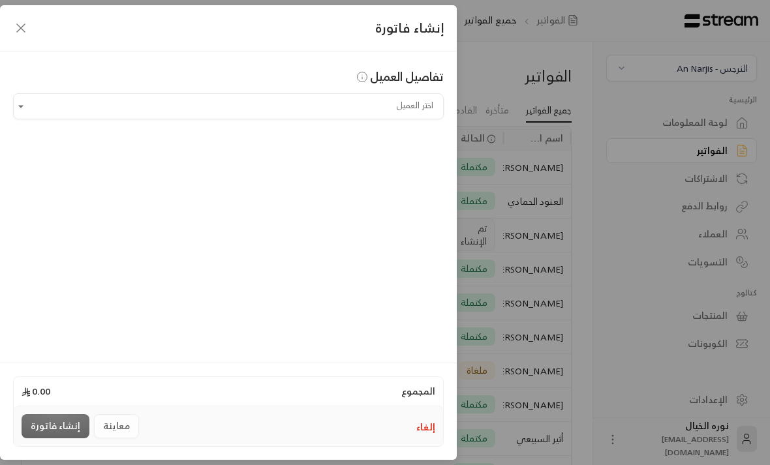
scroll to position [0, -1]
click at [357, 112] on input "اختر العميل" at bounding box center [228, 106] width 431 height 23
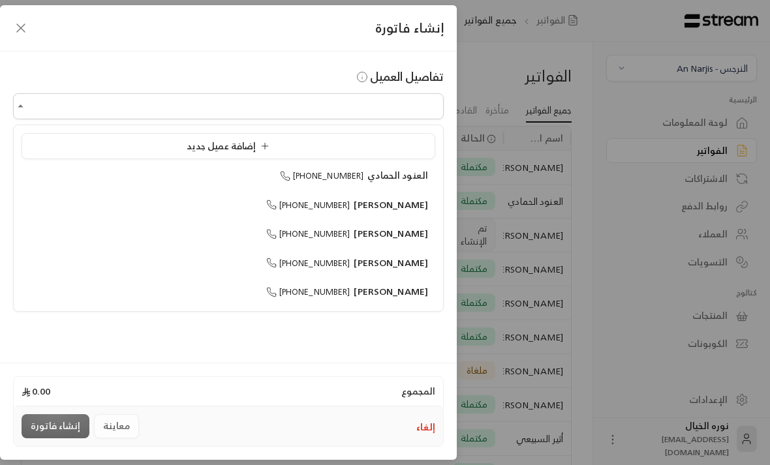
click at [292, 145] on div "إضافة عميل جديد" at bounding box center [228, 147] width 399 height 14
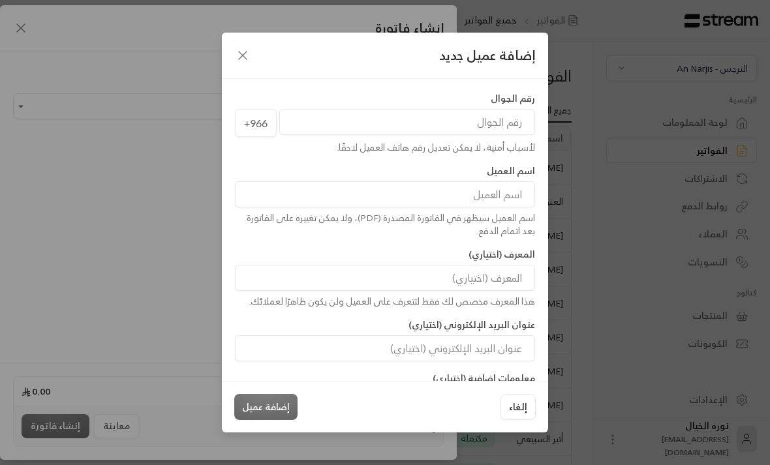
click at [467, 125] on input "tel" at bounding box center [407, 122] width 256 height 26
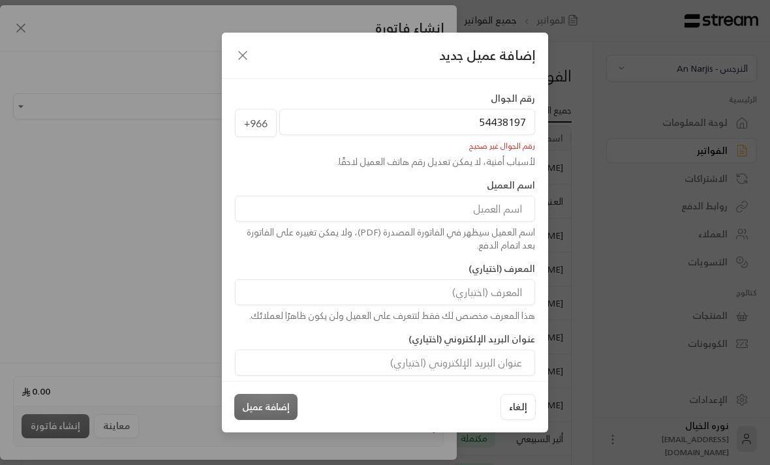
type input "544381975"
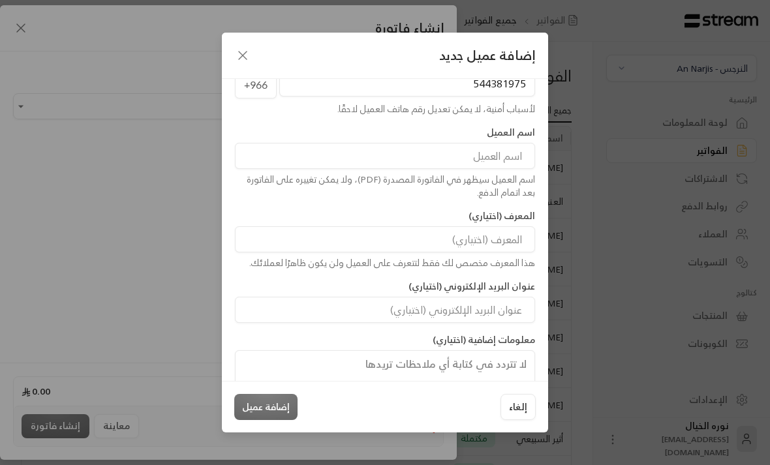
click at [497, 166] on input at bounding box center [385, 156] width 300 height 26
type input "[PERSON_NAME]"
click at [271, 420] on button "إضافة عميل" at bounding box center [265, 407] width 63 height 26
type input "**********"
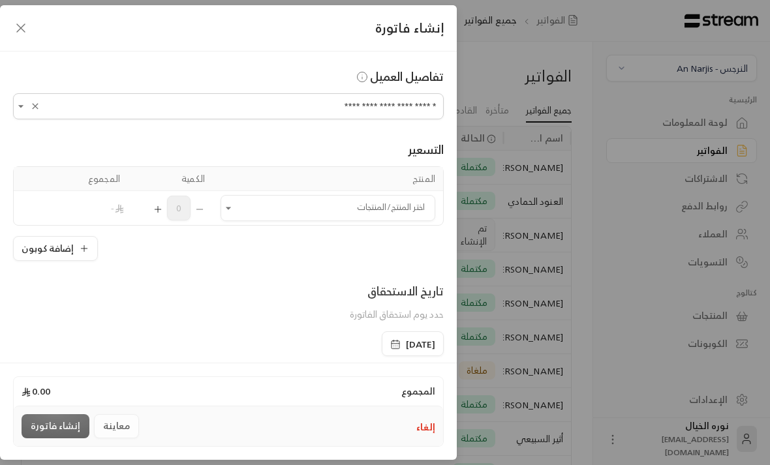
click at [232, 206] on icon "Open" at bounding box center [228, 208] width 13 height 13
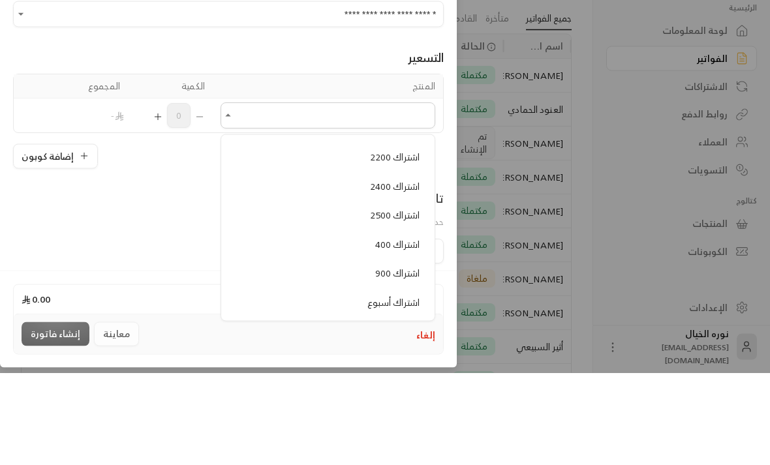
scroll to position [737, 0]
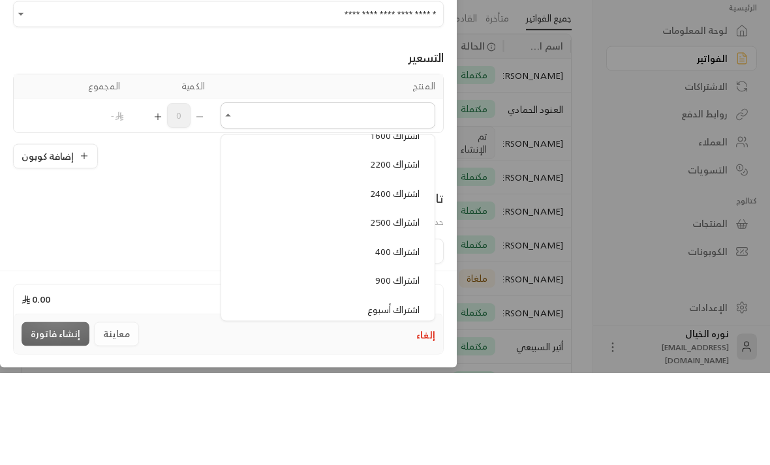
click at [407, 249] on span "اشتراك 2200" at bounding box center [395, 257] width 50 height 16
type input "**********"
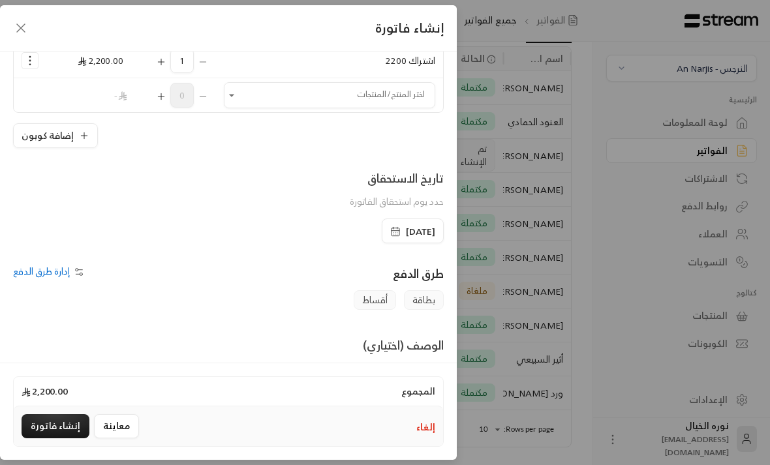
scroll to position [181, 0]
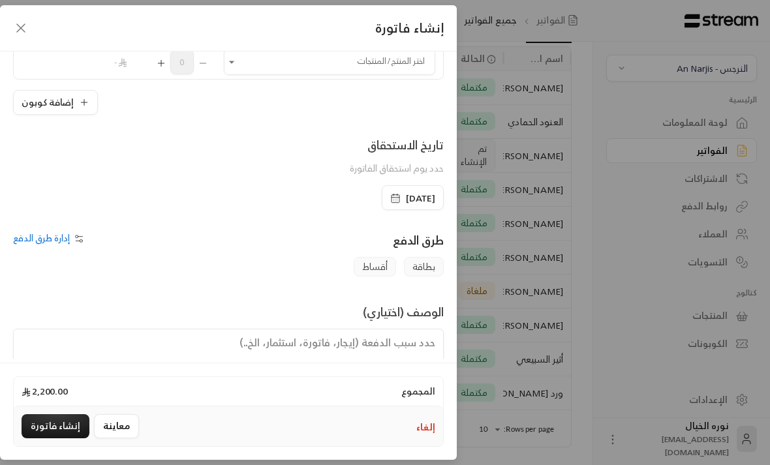
click at [388, 355] on textarea at bounding box center [228, 358] width 431 height 59
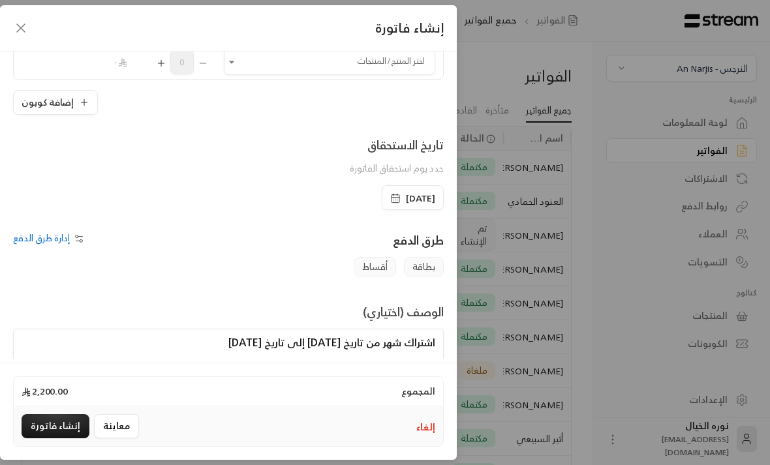
scroll to position [0, -1]
type textarea "اشتراك شهر من تاريخ [DATE] إلى تاريخ [DATE]"
click at [63, 438] on button "إنشاء فاتورة" at bounding box center [56, 426] width 68 height 24
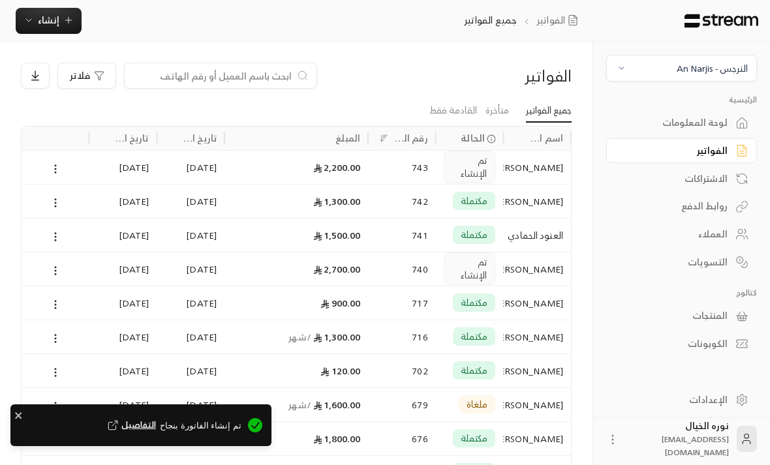
click at [309, 174] on div "2,200.00" at bounding box center [296, 167] width 128 height 33
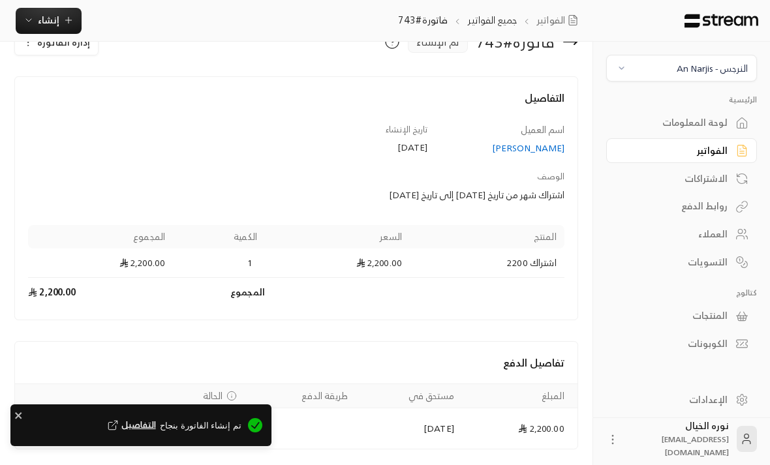
scroll to position [37, 0]
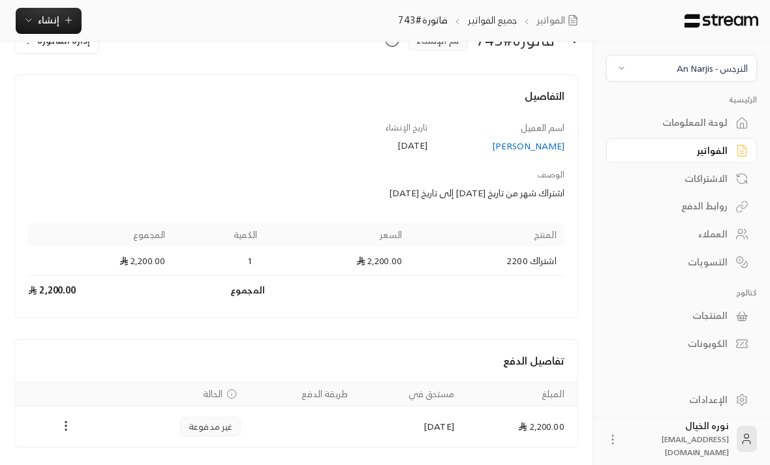
click at [62, 433] on button "Payments" at bounding box center [66, 427] width 16 height 16
click at [144, 462] on li "تغيير الحالة الى مدفوعة" at bounding box center [112, 459] width 95 height 23
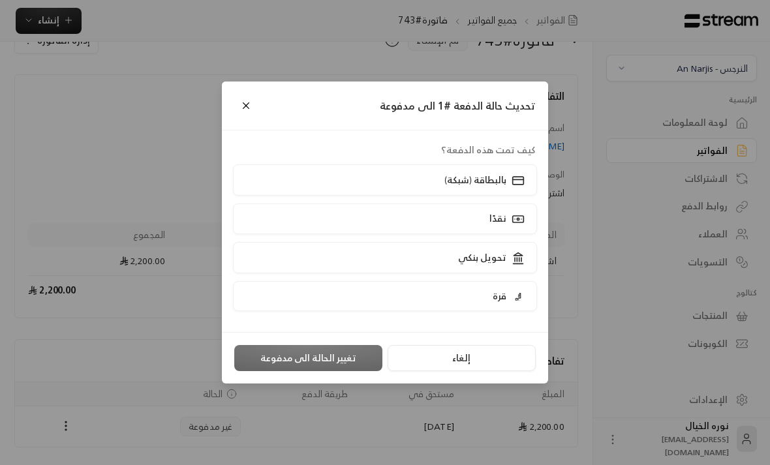
click at [496, 187] on p "بالبطاقة (شبكة)" at bounding box center [475, 180] width 62 height 13
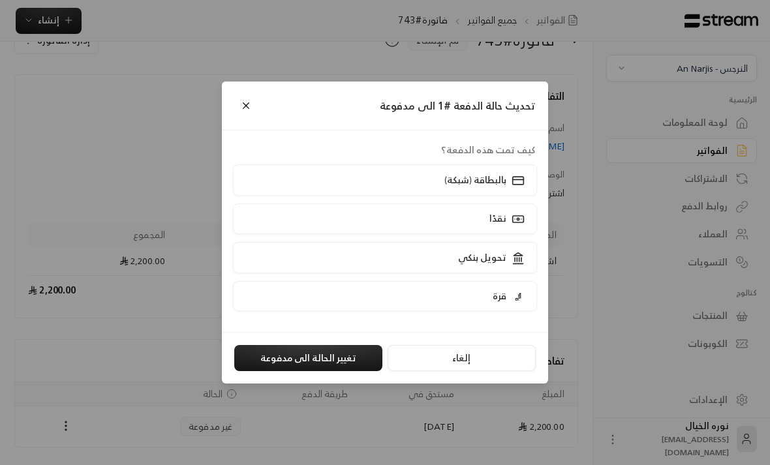
click at [347, 371] on button "تغيير الحالة الى مدفوعة" at bounding box center [308, 358] width 148 height 26
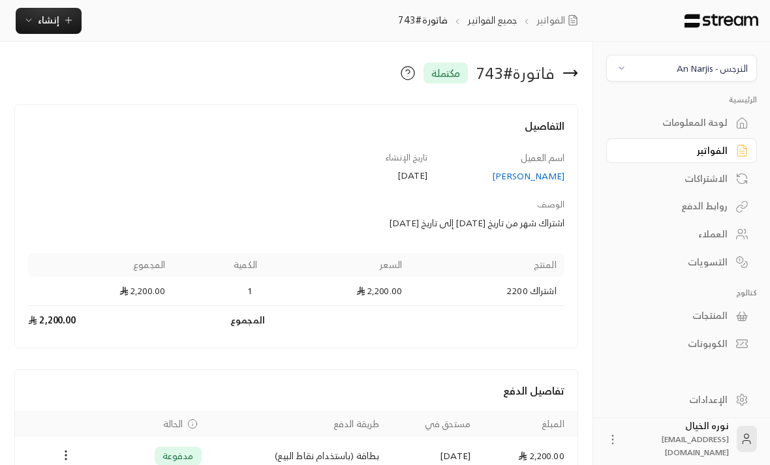
click at [708, 151] on div "الفواتير" at bounding box center [674, 150] width 105 height 13
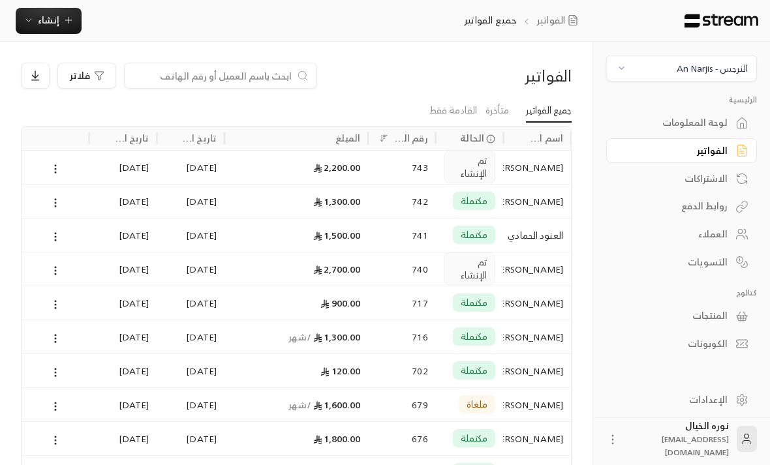
scroll to position [0, -1]
click at [265, 82] on input at bounding box center [211, 75] width 159 height 14
type input "لو"
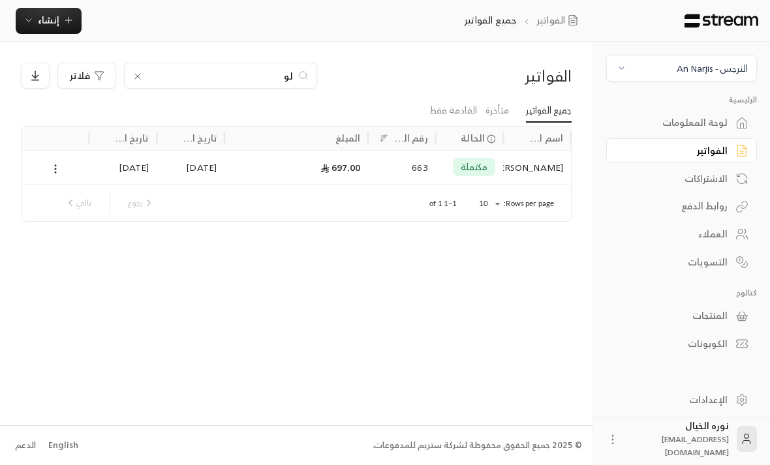
click at [521, 168] on div "[PERSON_NAME]" at bounding box center [537, 167] width 52 height 33
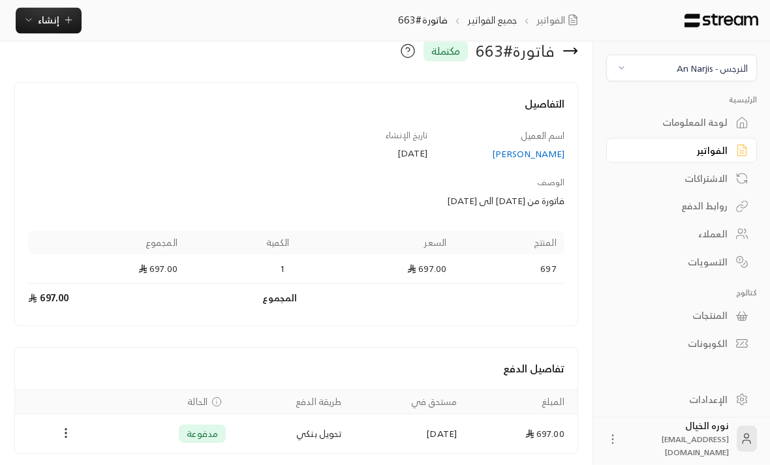
scroll to position [29, 0]
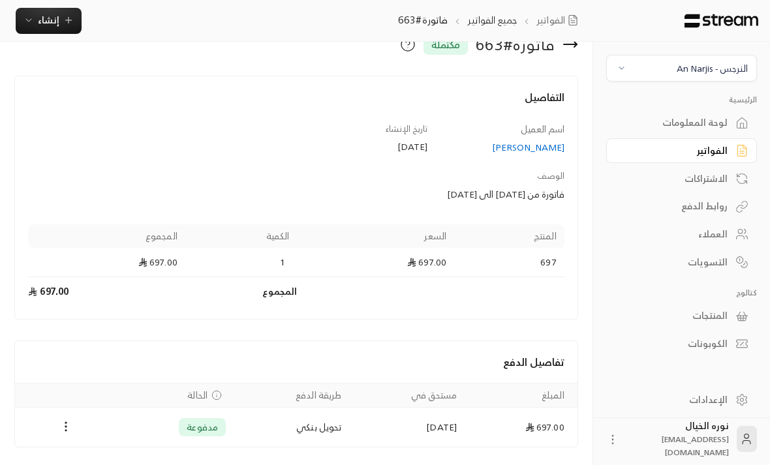
click at [38, 31] on button "إنشاء" at bounding box center [49, 21] width 66 height 26
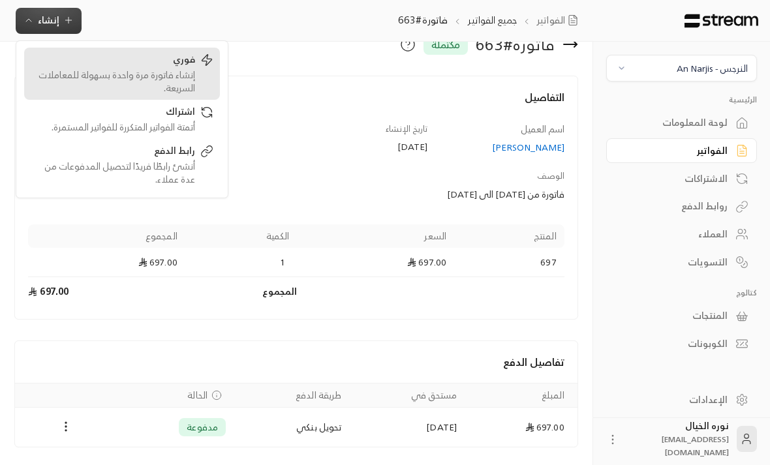
click at [168, 79] on div "إنشاء فاتورة مرة واحدة بسهولة للمعاملات السريعة." at bounding box center [113, 81] width 164 height 26
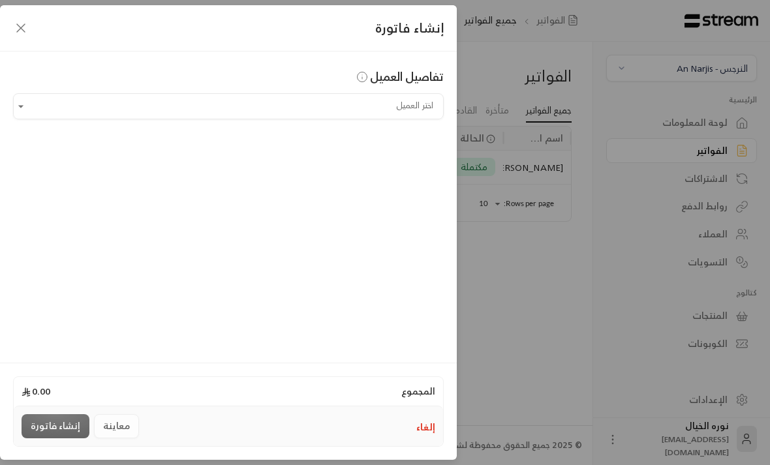
scroll to position [0, -1]
click at [388, 102] on input "اختر العميل" at bounding box center [228, 106] width 431 height 23
click at [394, 177] on span "[PERSON_NAME]" at bounding box center [391, 175] width 74 height 16
type input "**********"
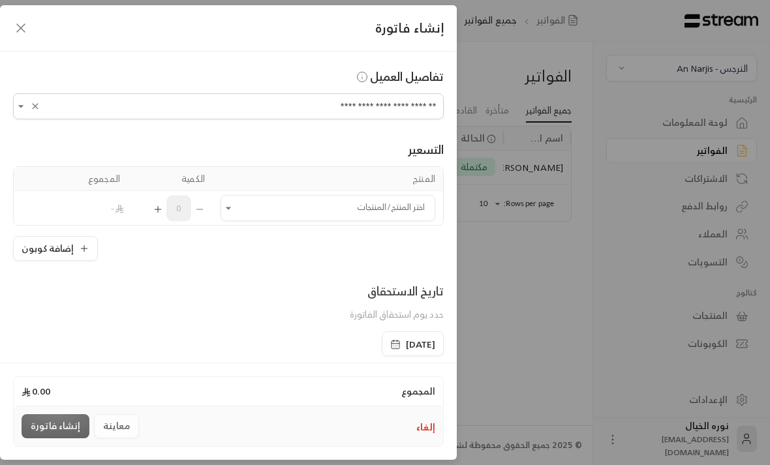
click at [228, 212] on icon "Open" at bounding box center [228, 208] width 13 height 13
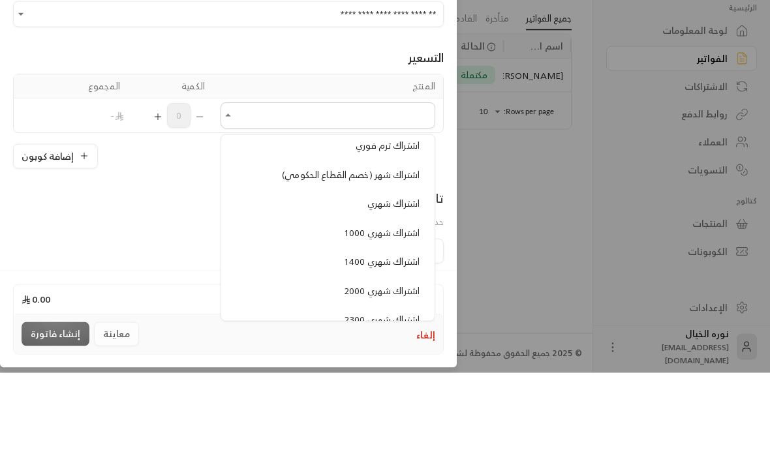
scroll to position [989, 0]
click at [408, 286] on span "اشتراك شهري" at bounding box center [393, 294] width 52 height 16
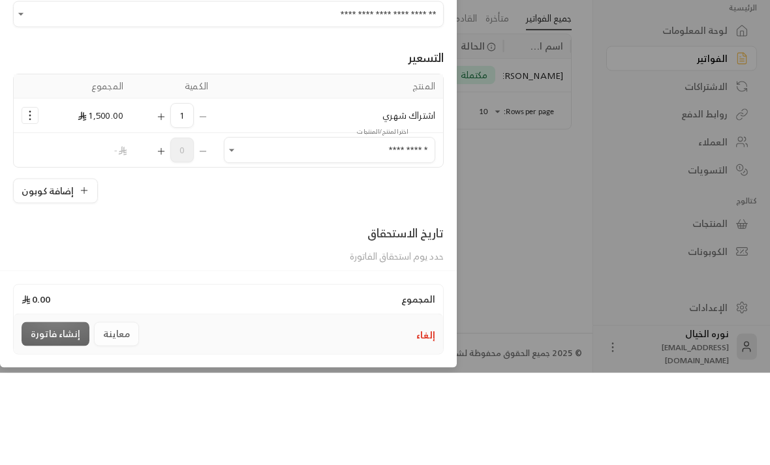
type input "**********"
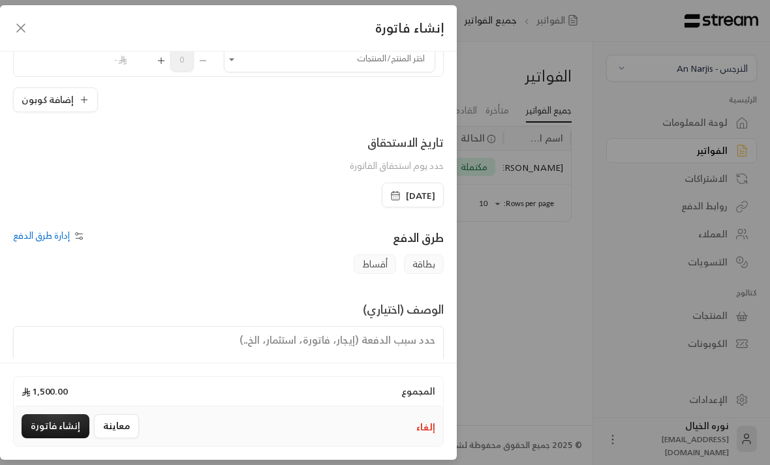
scroll to position [183, 0]
click at [397, 344] on textarea at bounding box center [228, 355] width 431 height 59
type textarea "اشتراك شهر من تاريخ [DATE] إلى تاريخ [DATE]"
click at [62, 438] on button "إنشاء فاتورة" at bounding box center [56, 426] width 68 height 24
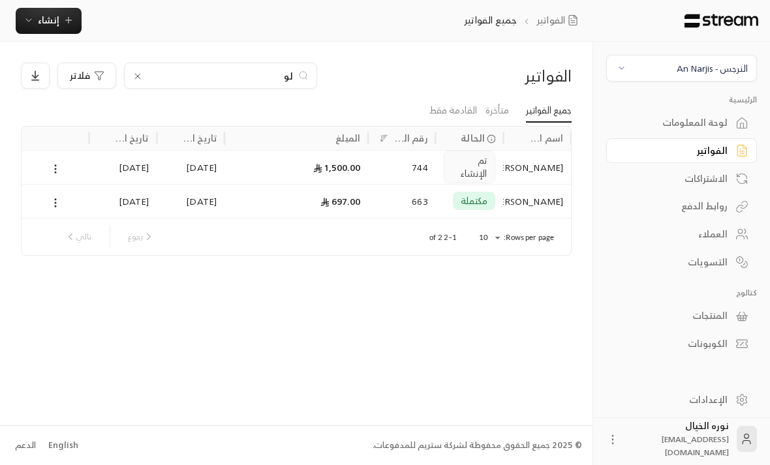
click at [277, 80] on input "لو" at bounding box center [220, 75] width 145 height 14
type input "ل"
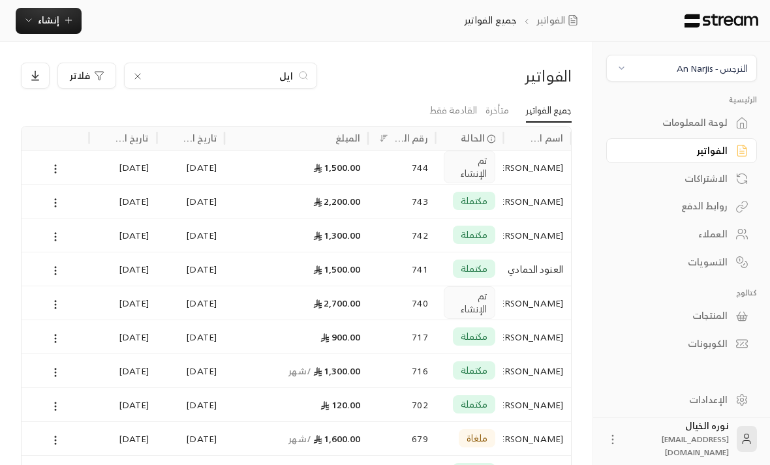
type input "ايلي"
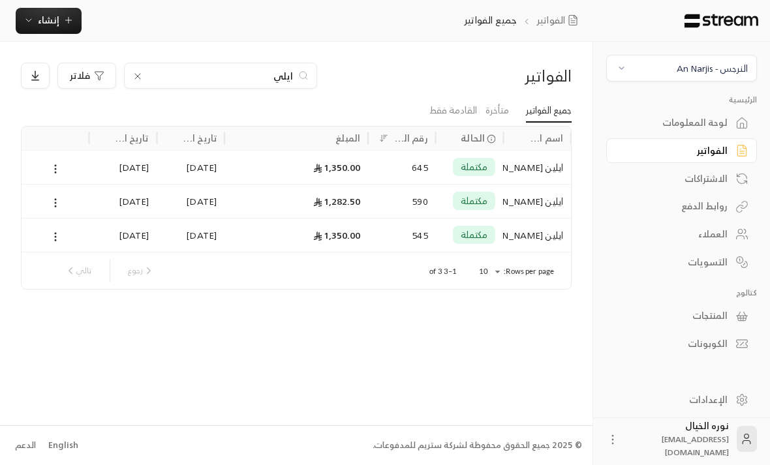
click at [394, 156] on div "645" at bounding box center [402, 167] width 52 height 33
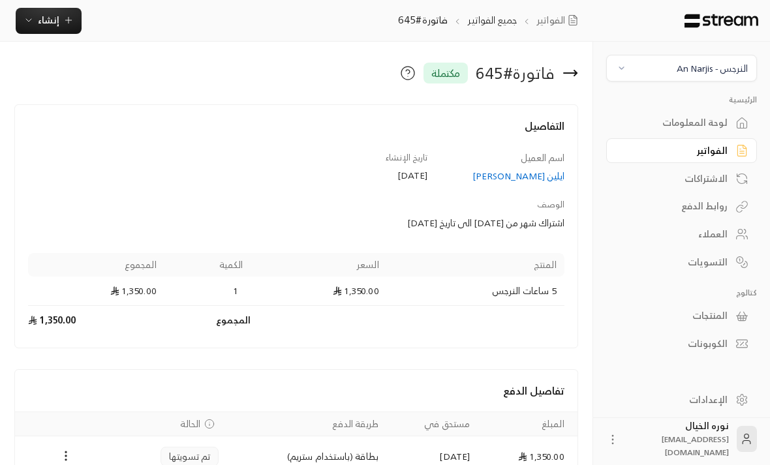
scroll to position [30, 0]
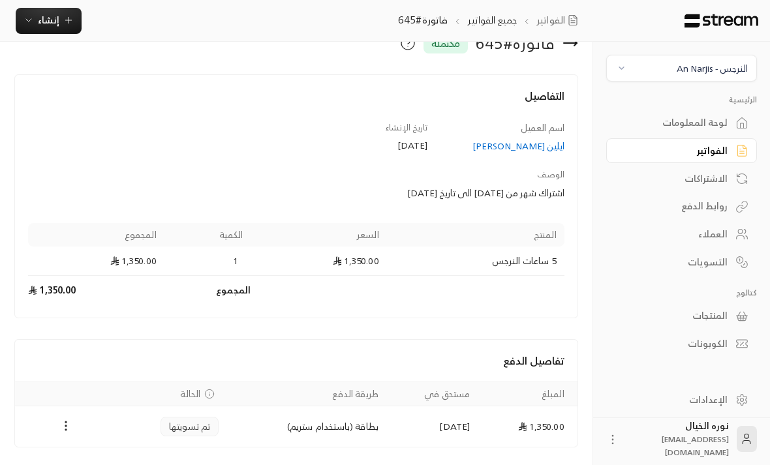
click at [65, 20] on icon "button" at bounding box center [68, 20] width 10 height 10
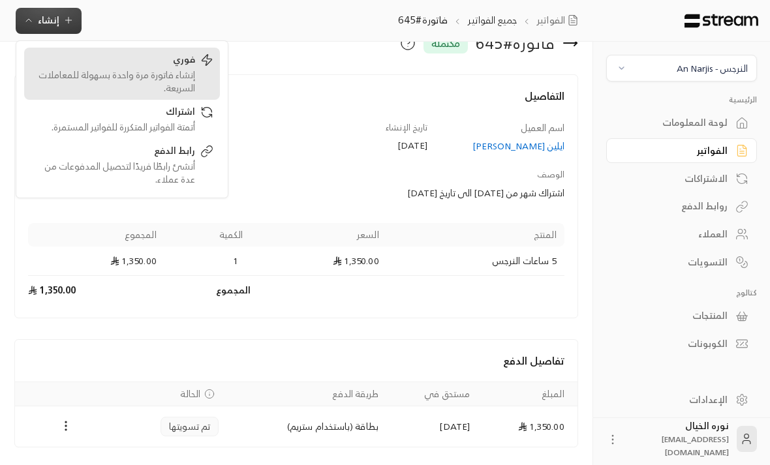
click at [189, 79] on div "إنشاء فاتورة مرة واحدة بسهولة للمعاملات السريعة." at bounding box center [113, 81] width 164 height 26
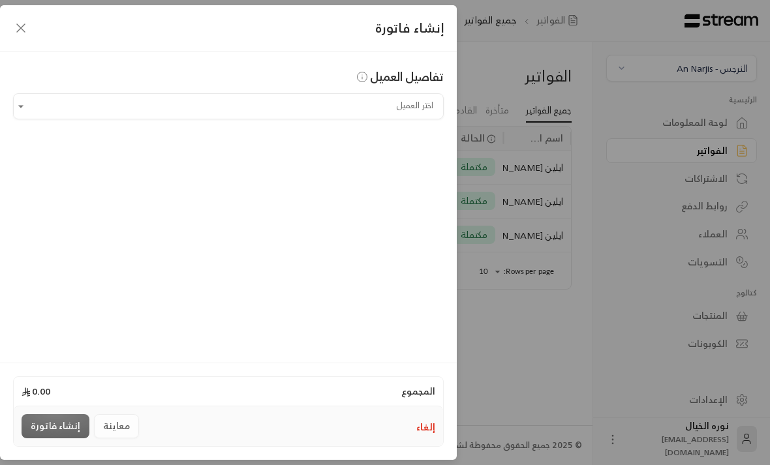
click at [393, 102] on input "اختر العميل" at bounding box center [228, 106] width 431 height 23
click at [390, 179] on span "ايلين [PERSON_NAME]" at bounding box center [379, 175] width 97 height 16
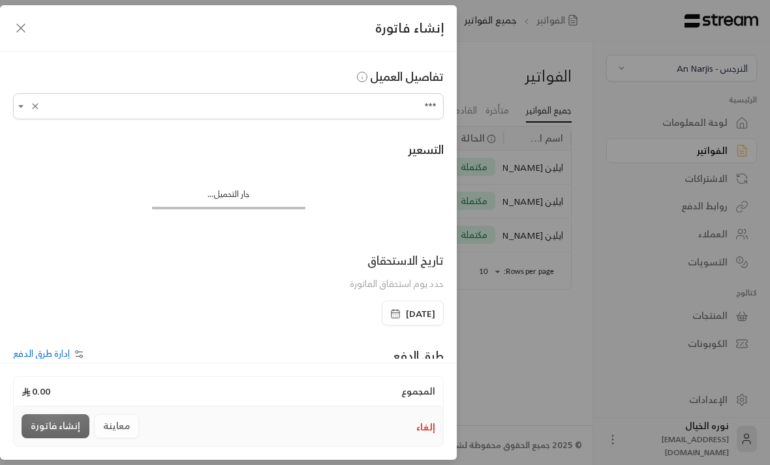
type input "**********"
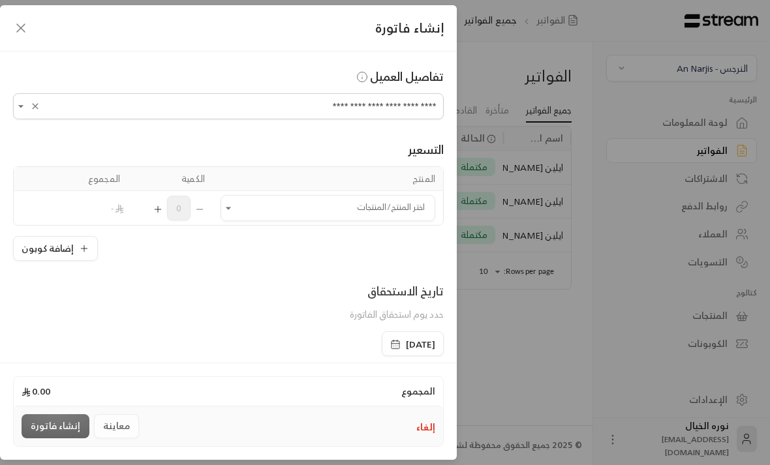
click at [228, 215] on icon "Open" at bounding box center [228, 208] width 13 height 13
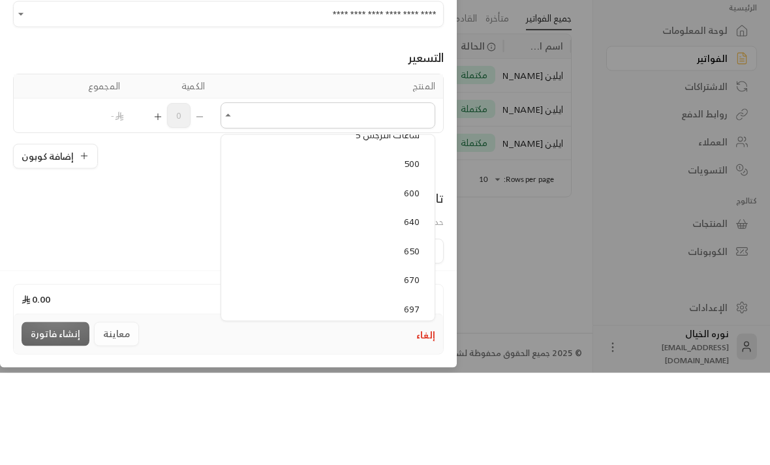
scroll to position [254, 0]
click at [376, 238] on span "5 ساعات النرجس" at bounding box center [387, 246] width 65 height 16
type input "**********"
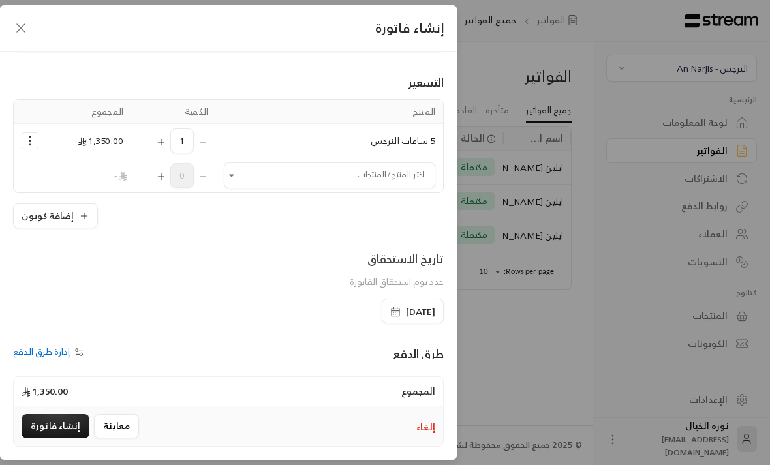
scroll to position [148, 0]
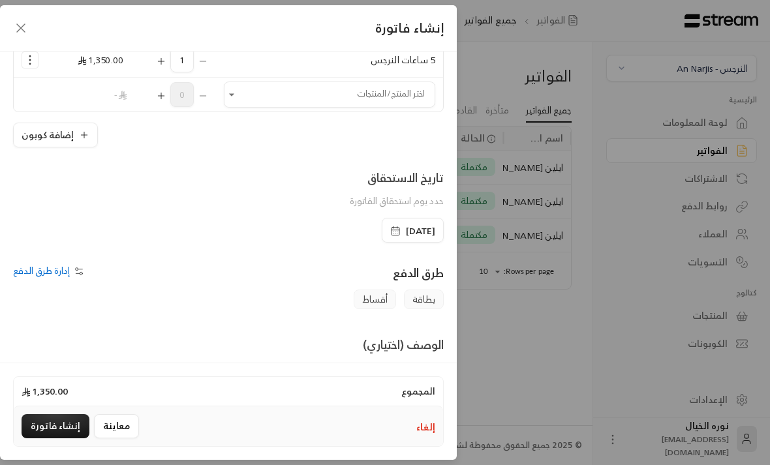
click at [384, 396] on textarea at bounding box center [228, 390] width 431 height 59
type textarea "اشتراك شهر من تاريخ [DATE] إلى تاريخ [DATE]"
click at [59, 438] on button "إنشاء فاتورة" at bounding box center [56, 426] width 68 height 24
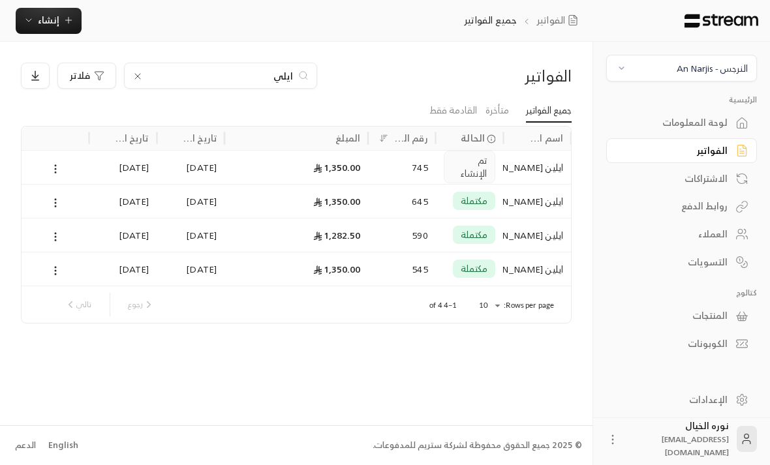
click at [270, 79] on input "ايلي" at bounding box center [220, 75] width 145 height 14
type input "ا"
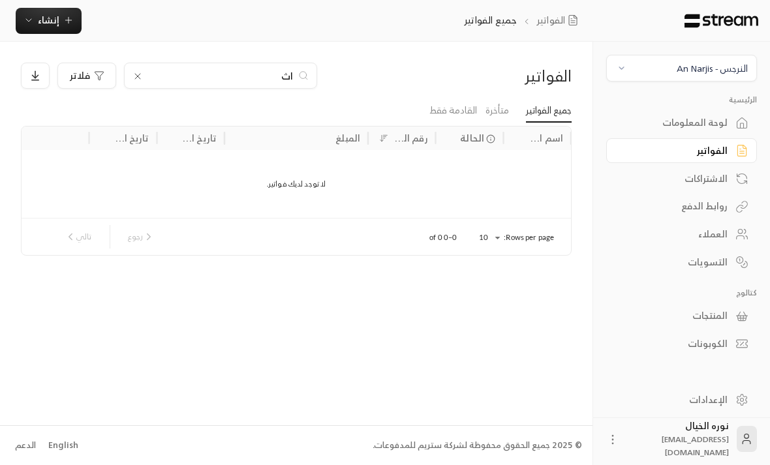
type input "ا"
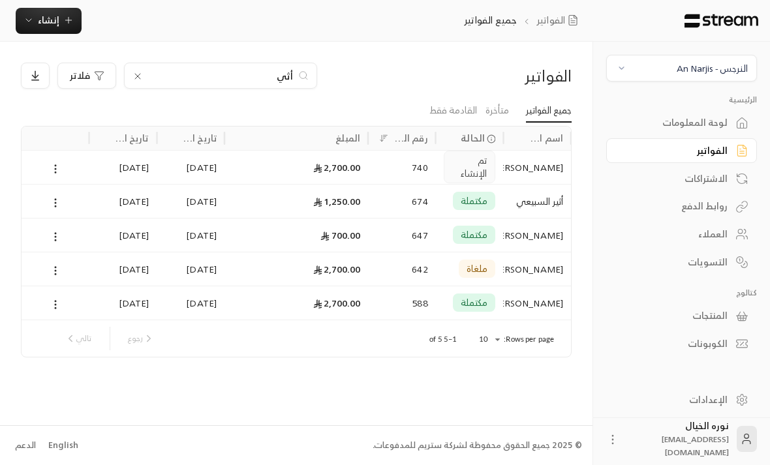
type input "أثير"
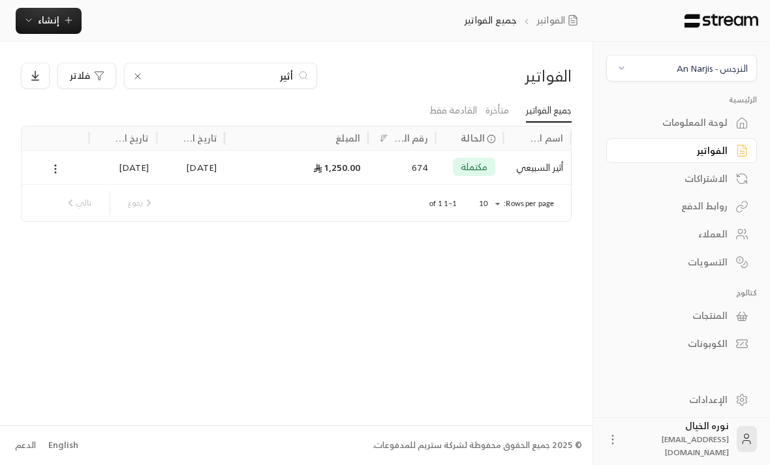
click at [526, 174] on div "أثير السبيعي" at bounding box center [537, 167] width 52 height 33
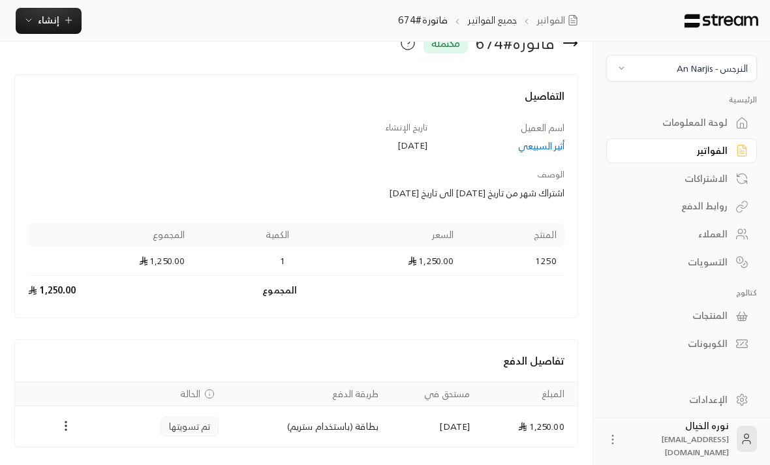
click at [65, 23] on icon "button" at bounding box center [68, 20] width 10 height 10
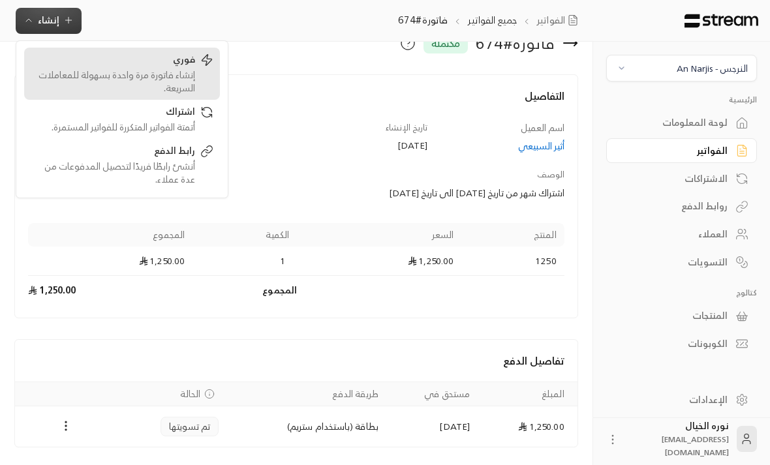
click at [189, 70] on div "إنشاء فاتورة مرة واحدة بسهولة للمعاملات السريعة." at bounding box center [113, 81] width 164 height 26
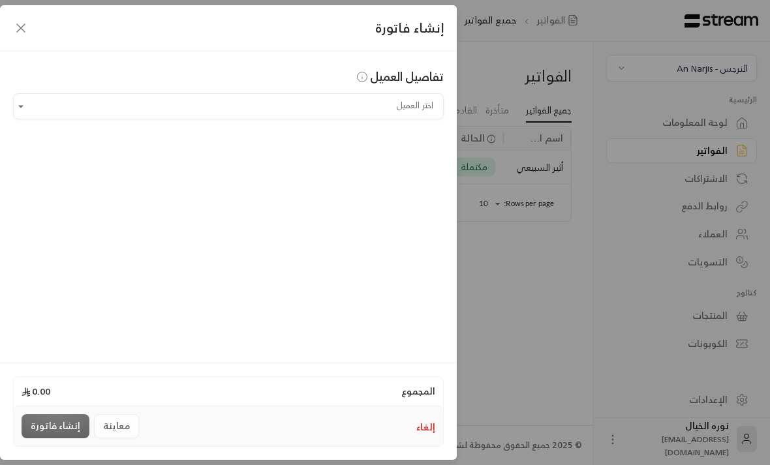
click at [386, 105] on input "اختر العميل" at bounding box center [228, 106] width 431 height 23
click at [404, 187] on li "أثير السبيعي [PHONE_NUMBER]" at bounding box center [229, 175] width 414 height 25
type input "**********"
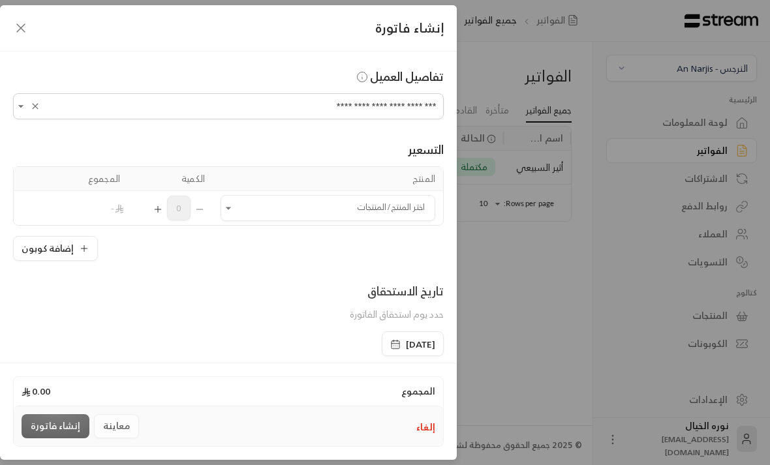
click at [378, 214] on input "اختر العميل" at bounding box center [327, 208] width 215 height 23
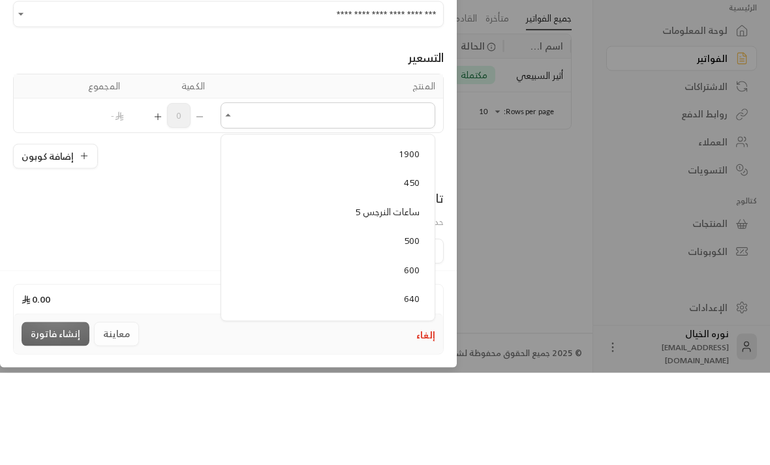
click at [402, 296] on span "5 ساعات النرجس" at bounding box center [387, 304] width 65 height 16
type input "**********"
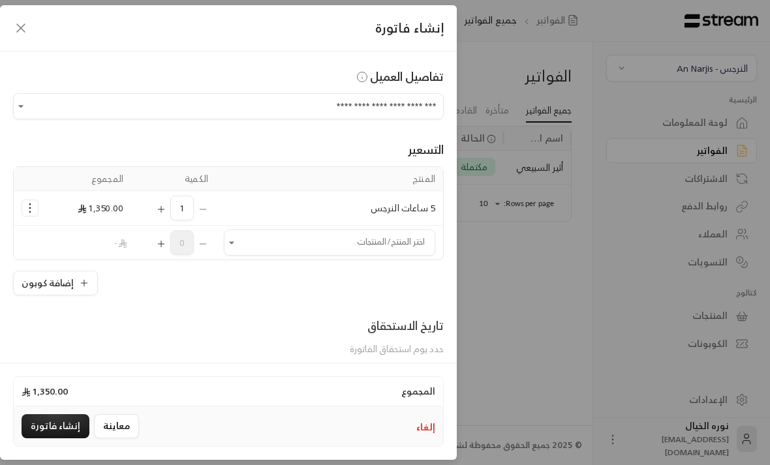
click at [56, 293] on button "إضافة كوبون" at bounding box center [55, 283] width 85 height 25
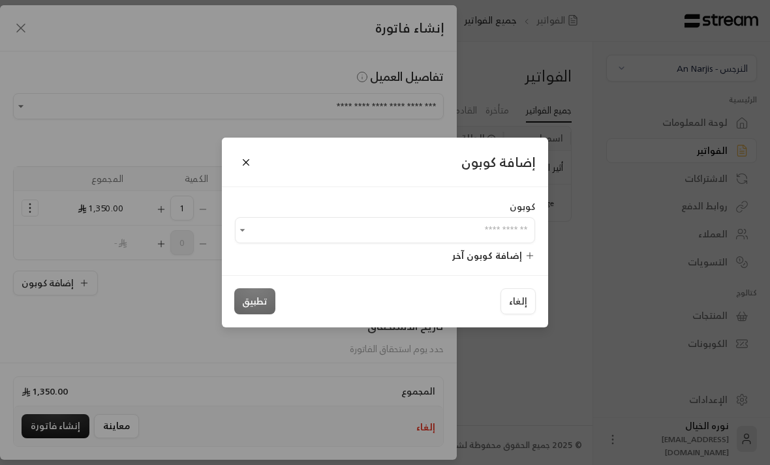
click at [492, 242] on input "اختر العميل" at bounding box center [385, 230] width 300 height 23
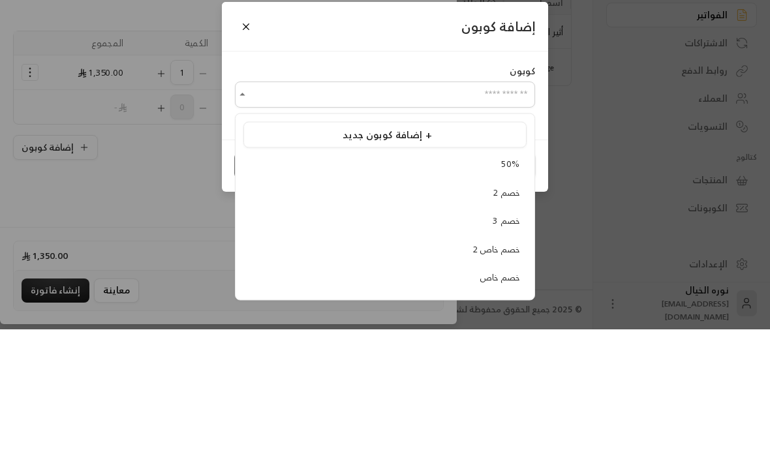
click at [499, 349] on span "خصم 3" at bounding box center [506, 356] width 27 height 15
type input "*****"
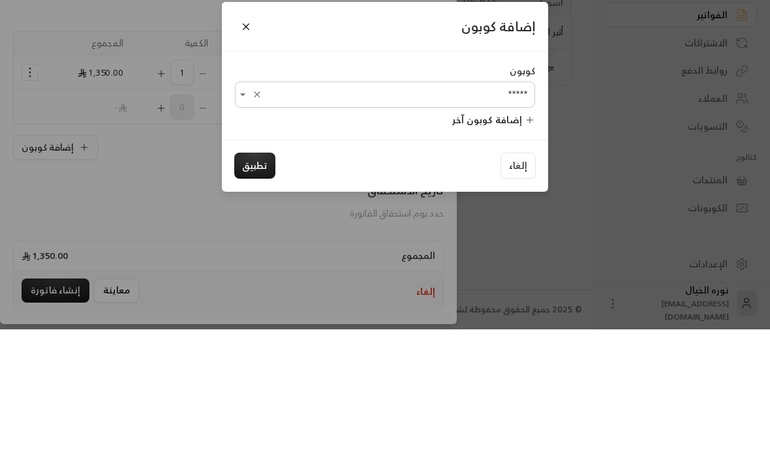
click at [249, 288] on button "تطبيق" at bounding box center [254, 301] width 41 height 26
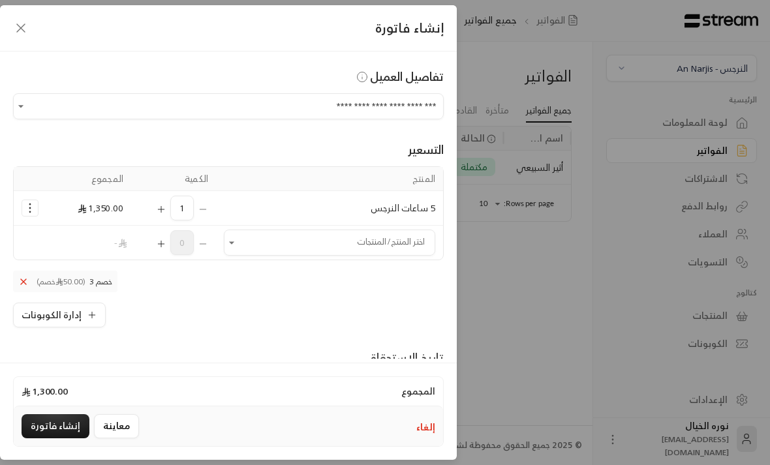
click at [95, 322] on button "إدارة الكوبونات" at bounding box center [59, 315] width 93 height 25
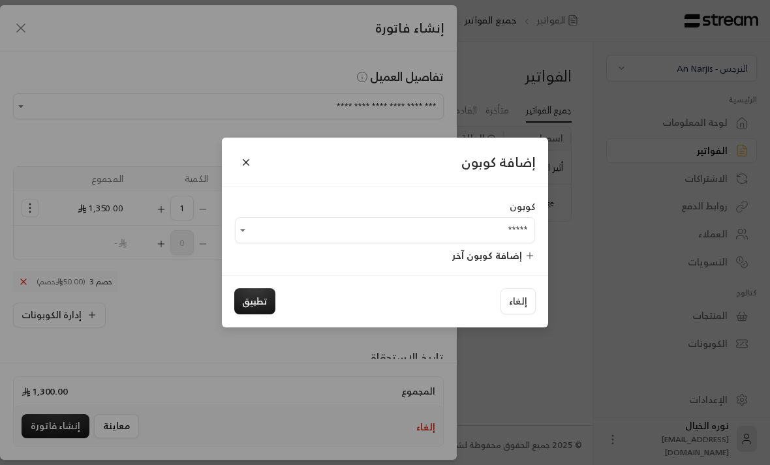
click at [248, 237] on icon "Open" at bounding box center [242, 230] width 13 height 13
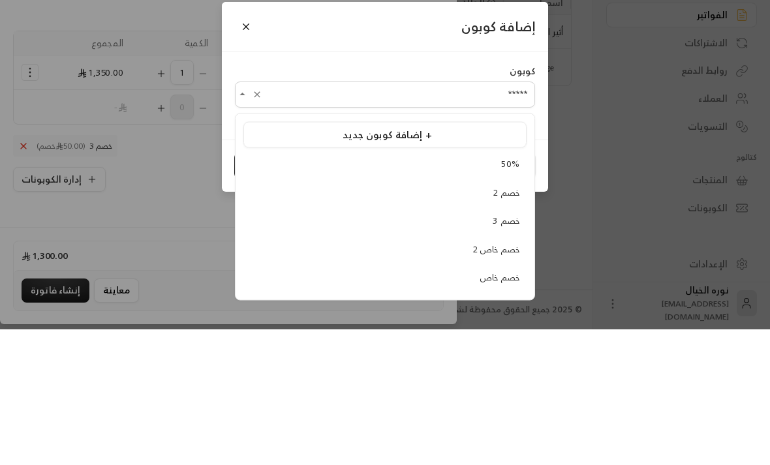
click at [507, 320] on span "خصم 2" at bounding box center [506, 327] width 27 height 15
type input "*****"
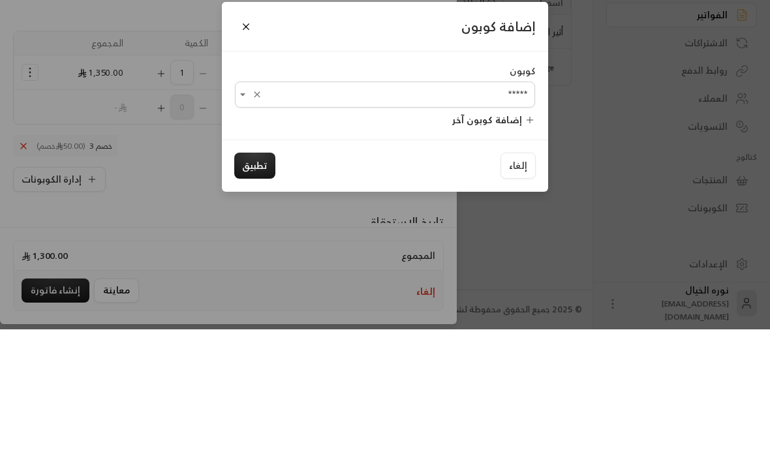
click at [264, 288] on button "تطبيق" at bounding box center [254, 301] width 41 height 26
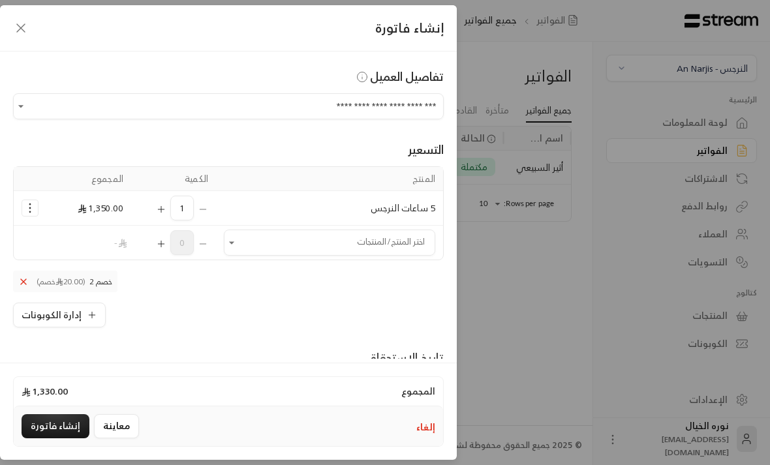
click at [91, 316] on icon "button" at bounding box center [92, 315] width 10 height 10
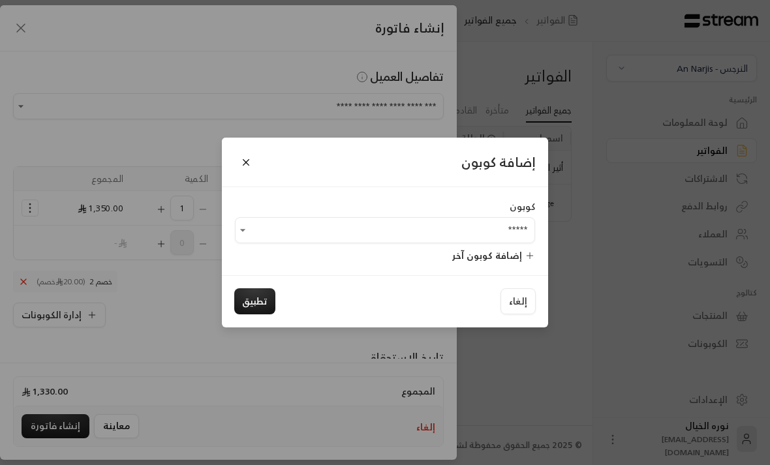
click at [491, 242] on input "*****" at bounding box center [385, 230] width 300 height 23
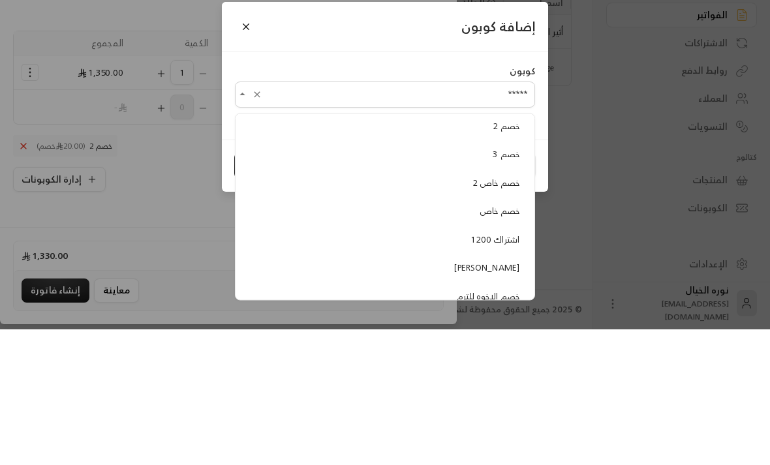
scroll to position [66, 0]
click at [499, 340] on span "خصم خاص" at bounding box center [499, 347] width 40 height 15
type input "*******"
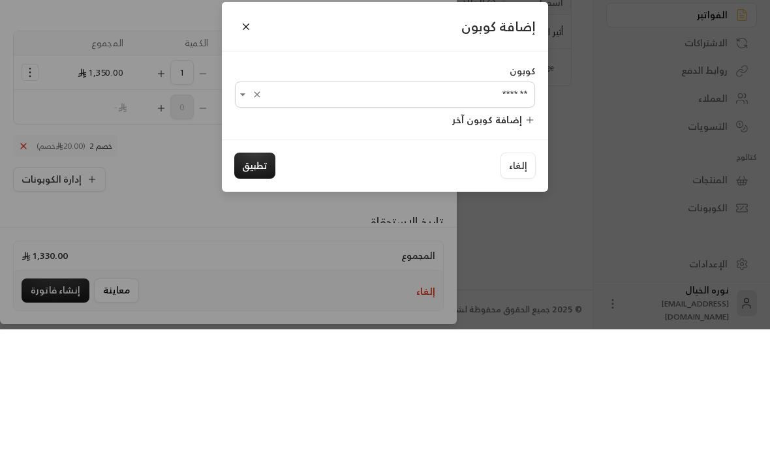
click at [254, 288] on button "تطبيق" at bounding box center [254, 301] width 41 height 26
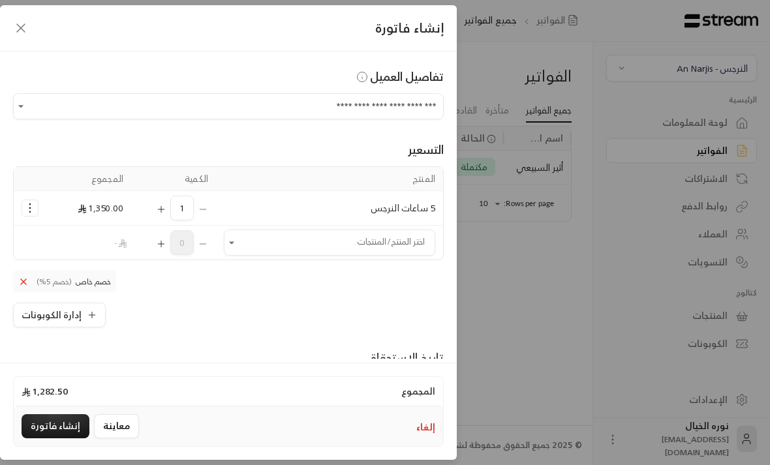
scroll to position [100, 0]
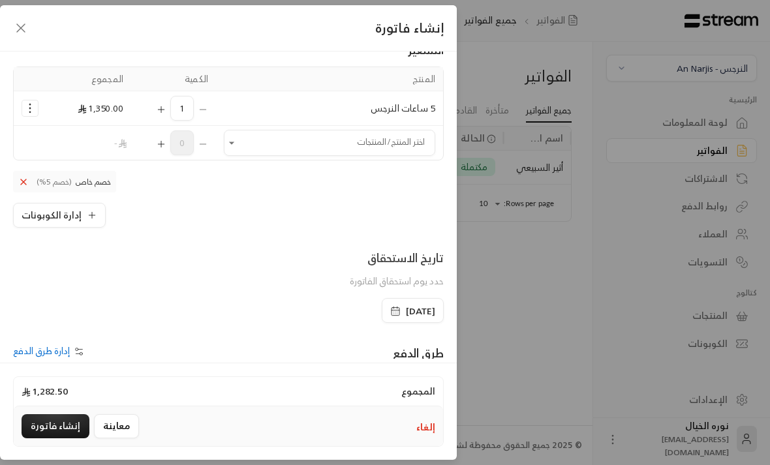
click at [23, 115] on button "Selected Products" at bounding box center [30, 108] width 16 height 16
click at [89, 172] on link "إزالة المنتج" at bounding box center [71, 164] width 81 height 23
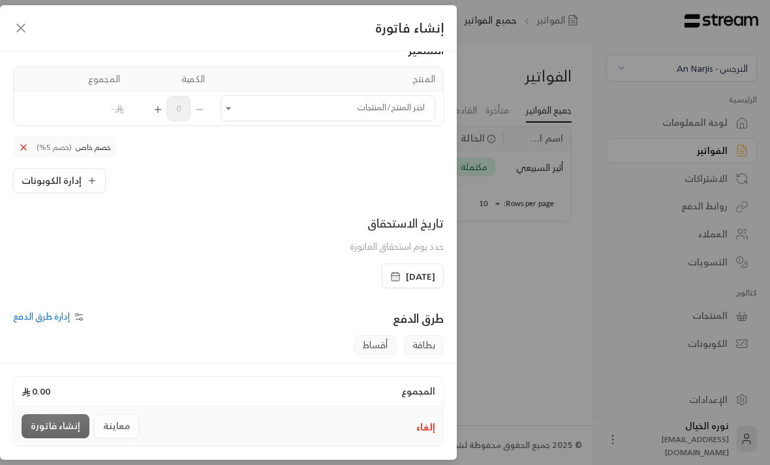
click at [222, 108] on icon "Open" at bounding box center [228, 108] width 13 height 13
click at [414, 161] on span "1250" at bounding box center [410, 156] width 22 height 16
type input "****"
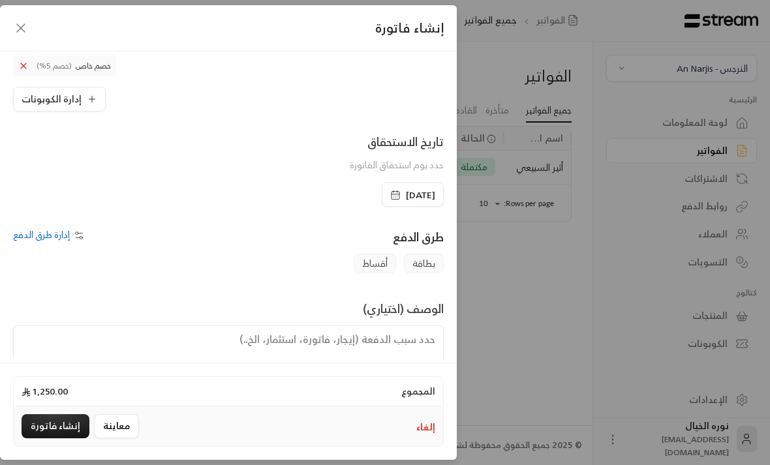
click at [401, 359] on textarea at bounding box center [228, 355] width 431 height 59
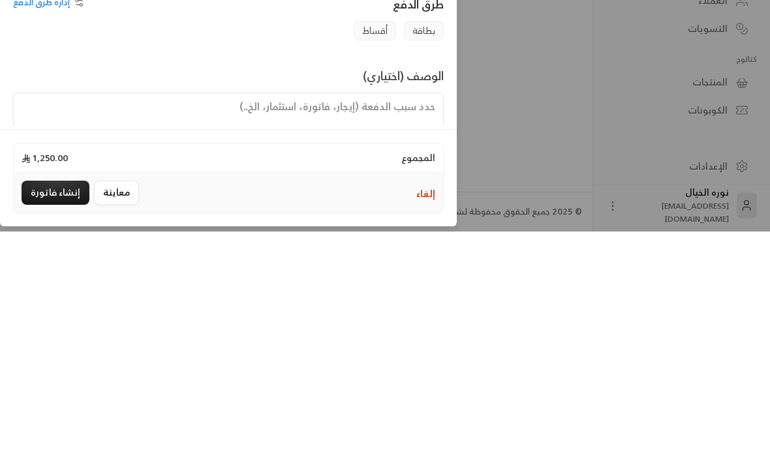
type textarea "ش"
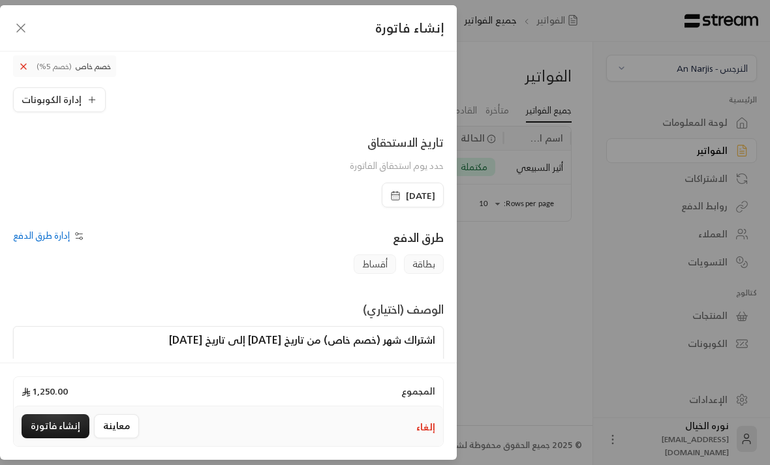
scroll to position [0, -1]
type textarea "اشتراك شهر (خصم خاص) من تاريخ [DATE] إلى تاريخ [DATE]"
click at [67, 438] on button "إنشاء فاتورة" at bounding box center [56, 426] width 68 height 24
